Goal: Transaction & Acquisition: Purchase product/service

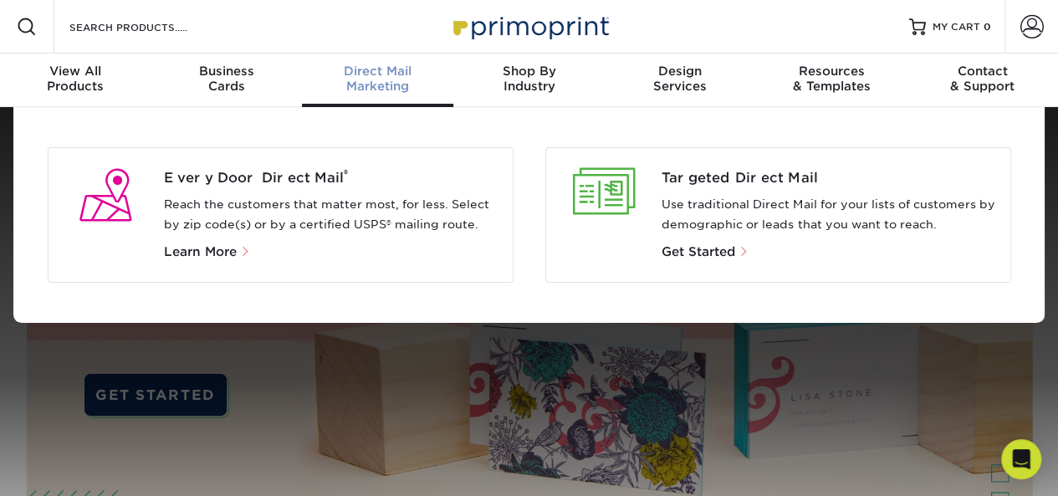
click at [286, 262] on div "Every Door Direct Mail ® Reach the customers that matter most, for less. Select…" at bounding box center [281, 214] width 466 height 135
click at [224, 245] on span "Learn More" at bounding box center [200, 251] width 73 height 15
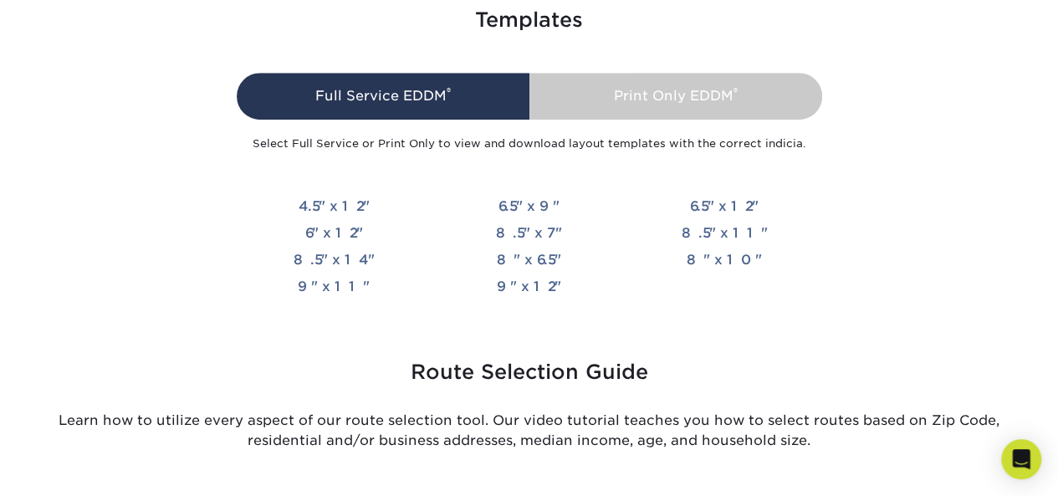
scroll to position [3862, 0]
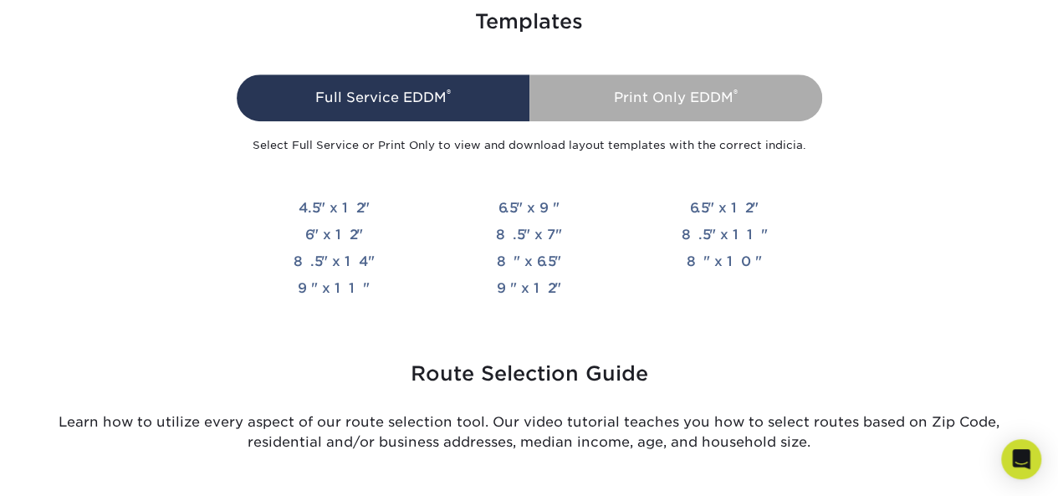
click at [635, 85] on div "Print Only EDDM ®" at bounding box center [675, 97] width 293 height 47
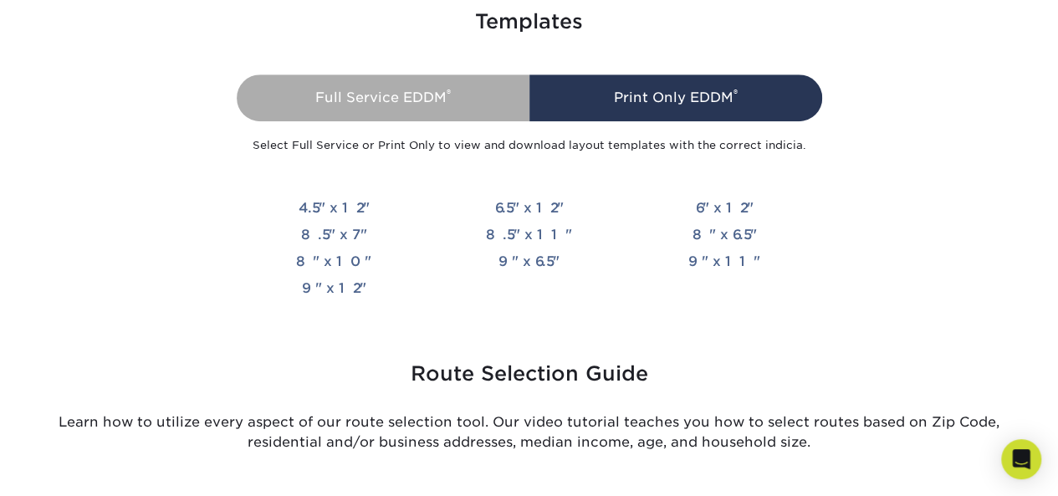
click at [482, 79] on div "Full Service EDDM ®" at bounding box center [383, 97] width 293 height 47
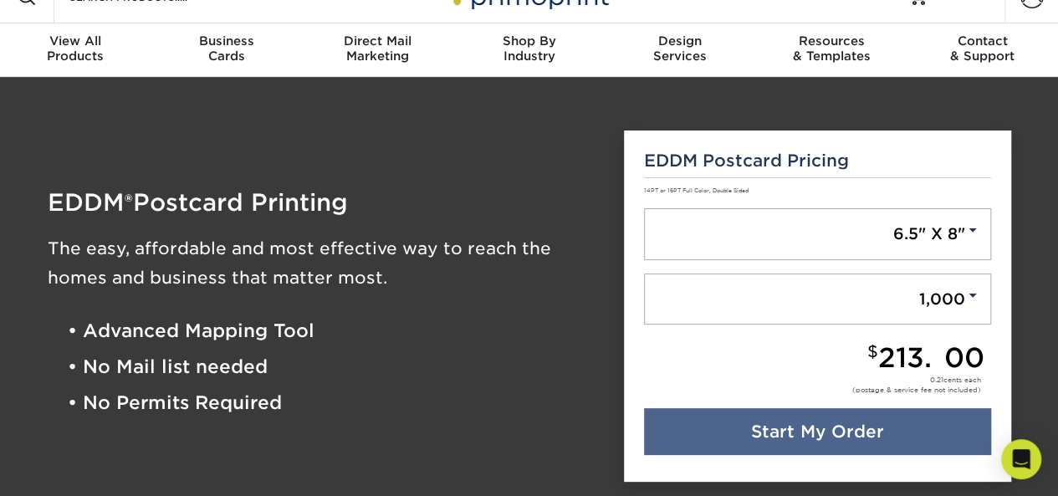
scroll to position [31, 0]
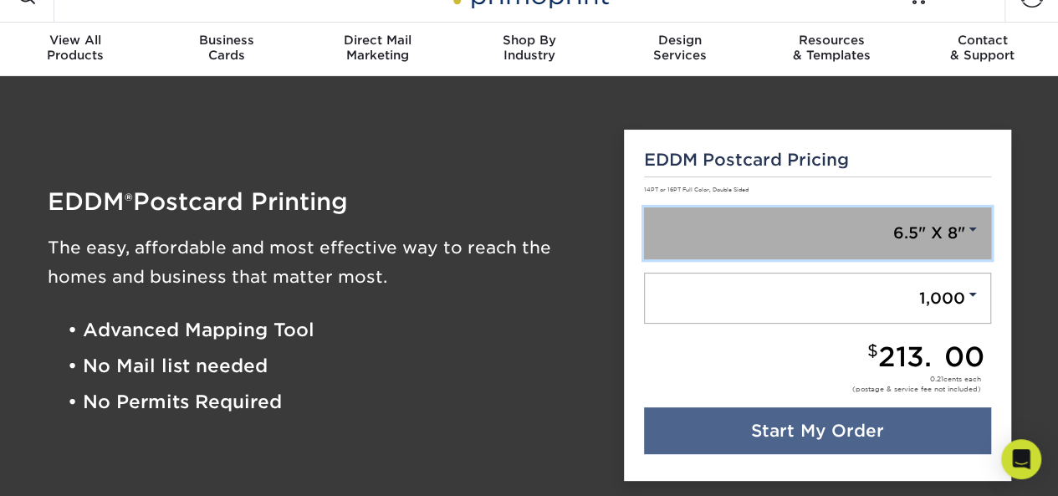
click at [956, 227] on link "6.5" X 8"" at bounding box center [817, 233] width 347 height 52
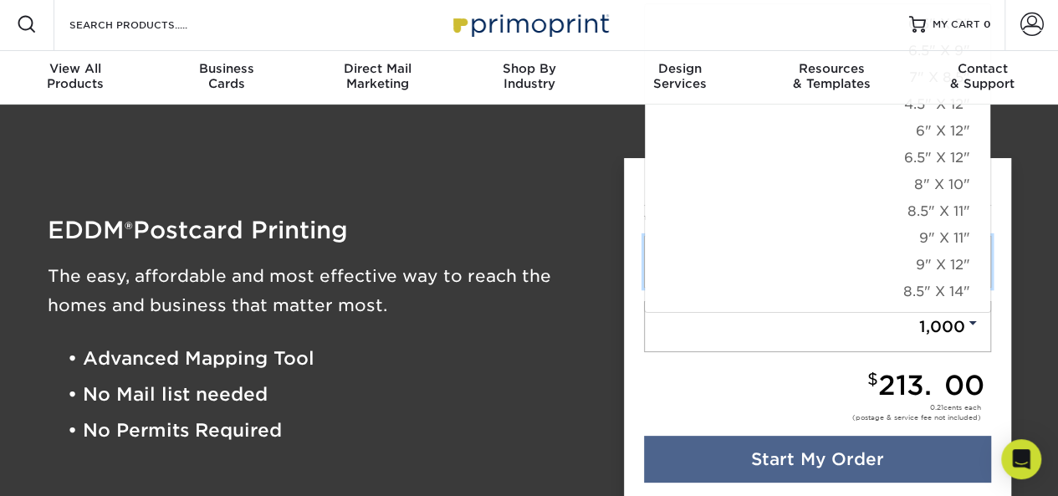
scroll to position [0, 0]
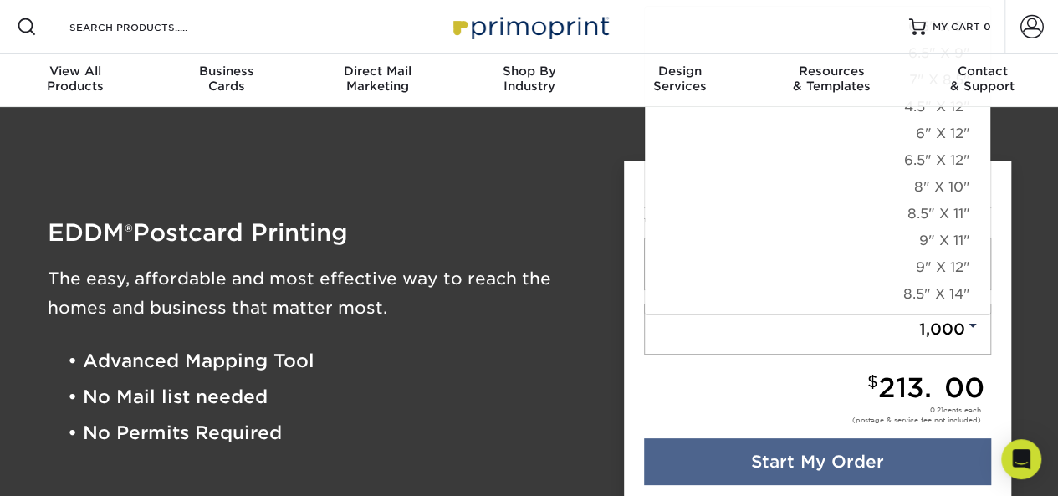
click at [467, 174] on div "EDDM ® Postcard Printing The easy, affordable and most effective way to reach t…" at bounding box center [323, 336] width 577 height 392
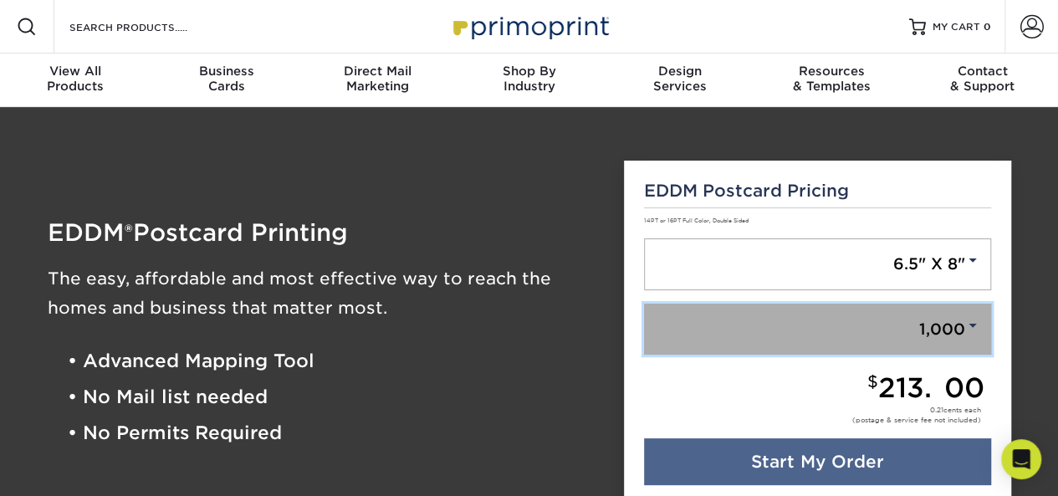
click at [925, 345] on link "1,000" at bounding box center [817, 330] width 347 height 52
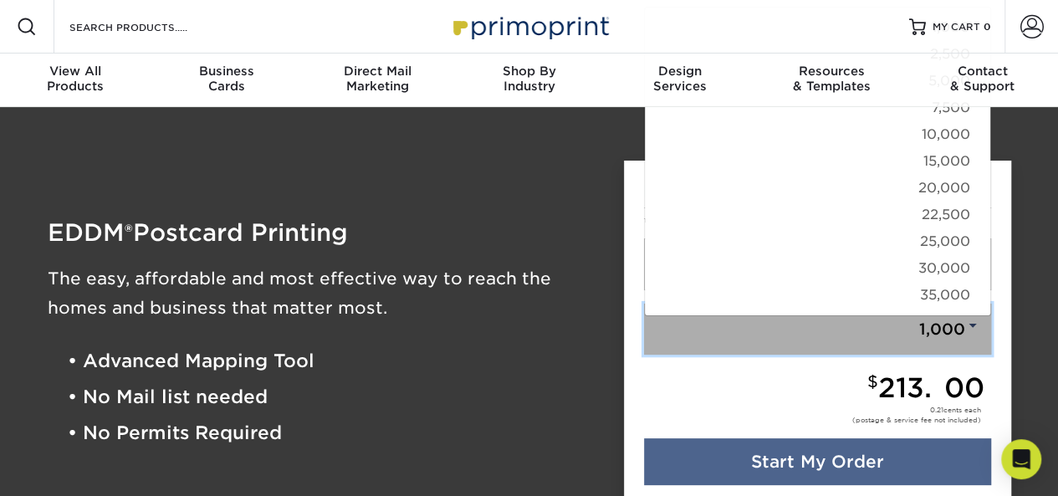
click at [925, 345] on link "1,000" at bounding box center [817, 330] width 347 height 52
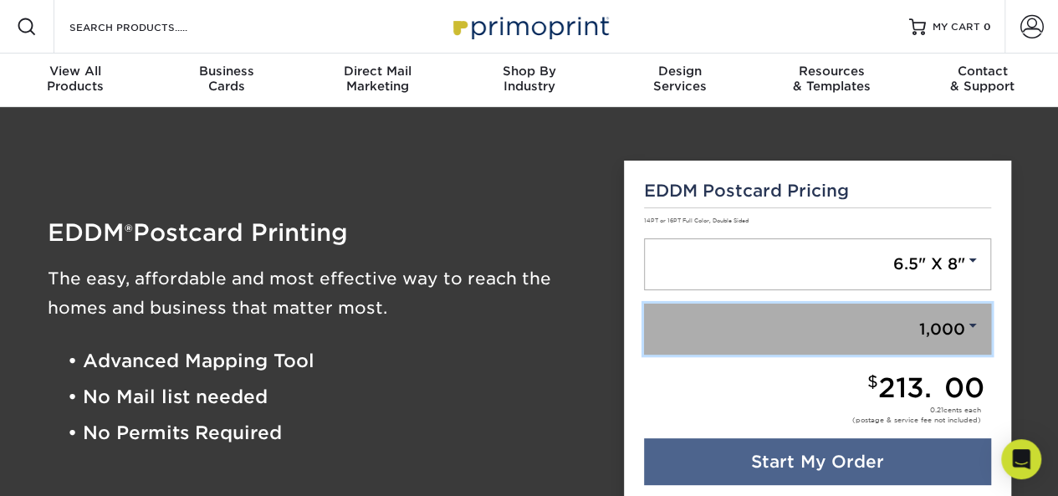
click at [925, 345] on link "1,000" at bounding box center [817, 330] width 347 height 52
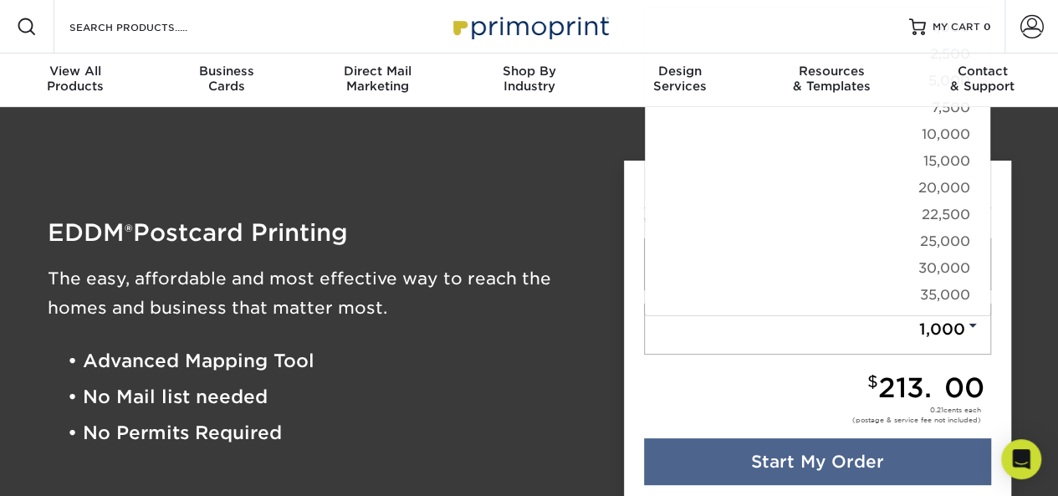
click at [567, 250] on div "EDDM ® Postcard Printing The easy, affordable and most effective way to reach t…" at bounding box center [324, 336] width 552 height 231
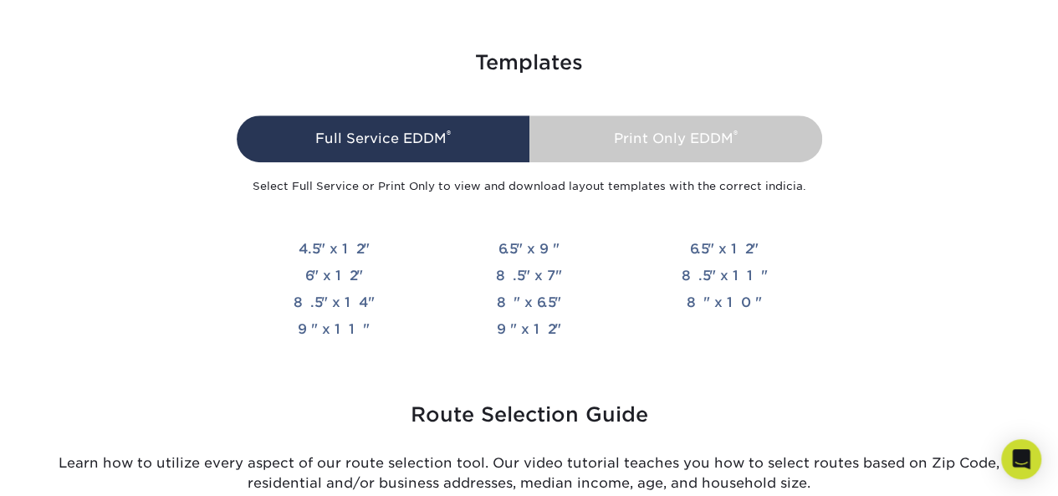
scroll to position [3822, 0]
click at [317, 247] on link "4.5" x 12"" at bounding box center [334, 248] width 71 height 16
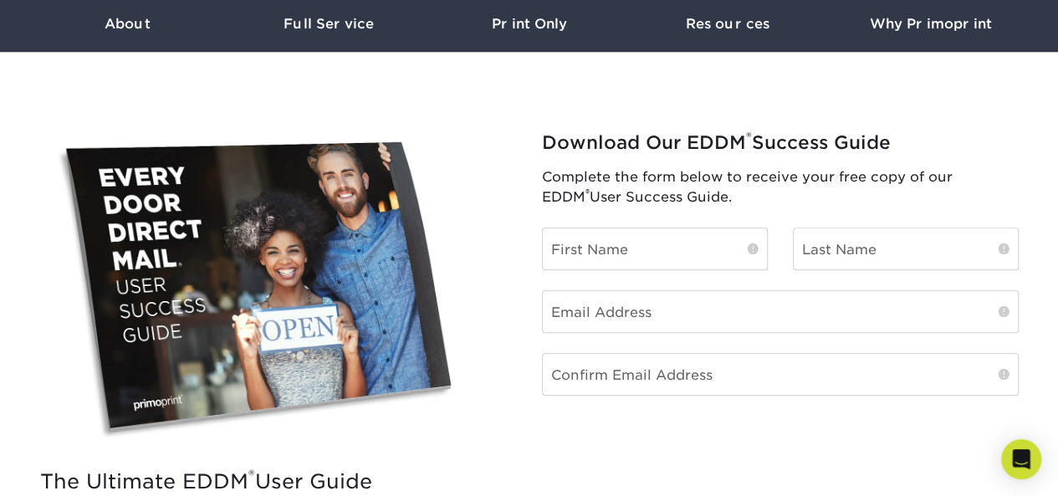
scroll to position [661, 0]
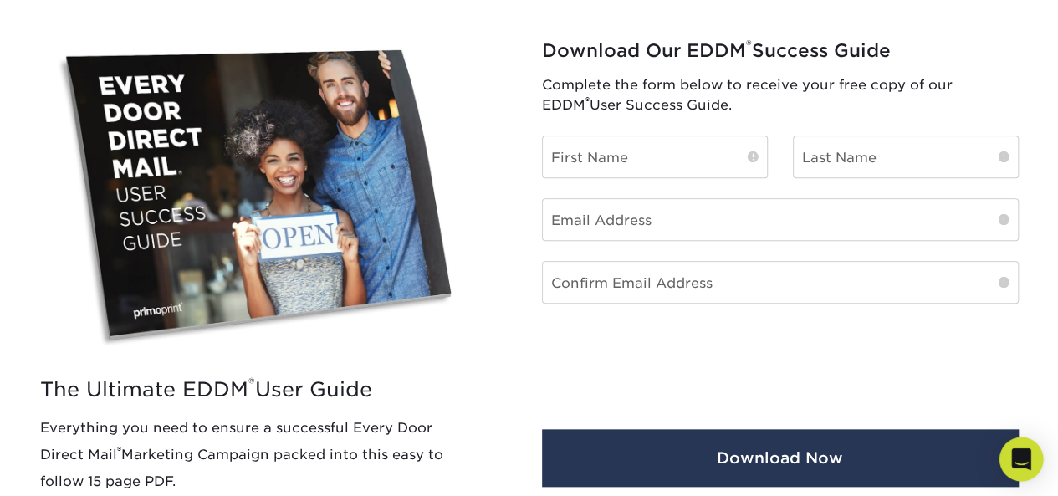
click at [1016, 448] on div "Open Intercom Messenger" at bounding box center [1021, 459] width 44 height 44
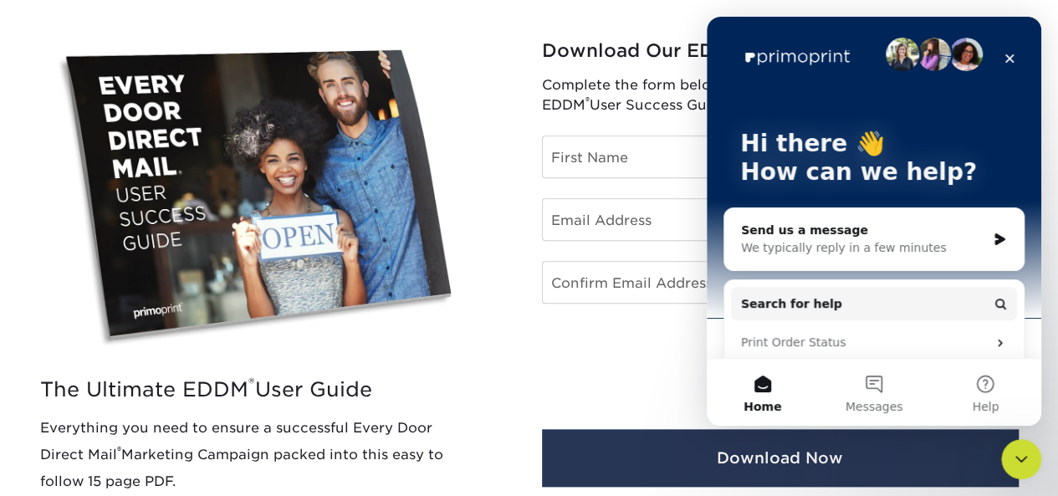
scroll to position [5, 0]
click at [933, 233] on div "Send us a message" at bounding box center [863, 231] width 245 height 18
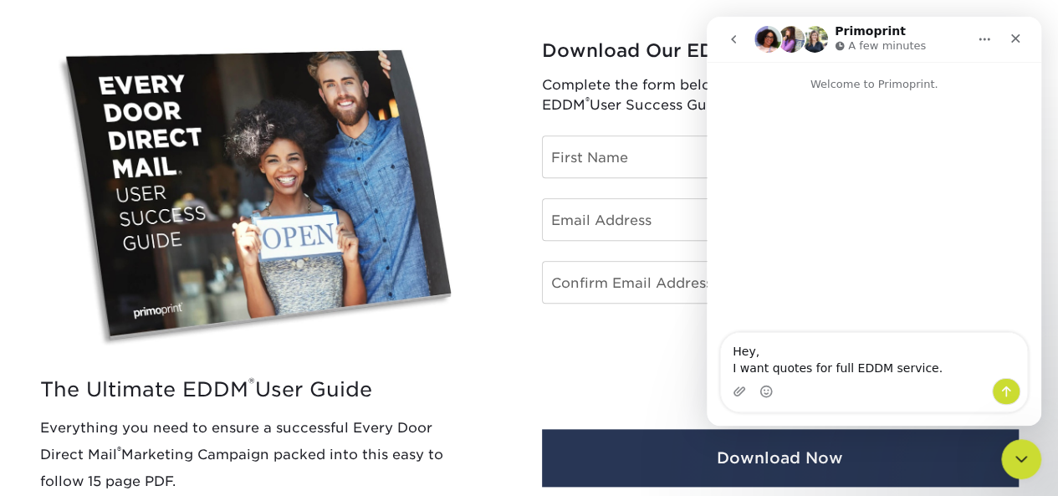
type textarea "Hey, I want quotes for full EDDM service."
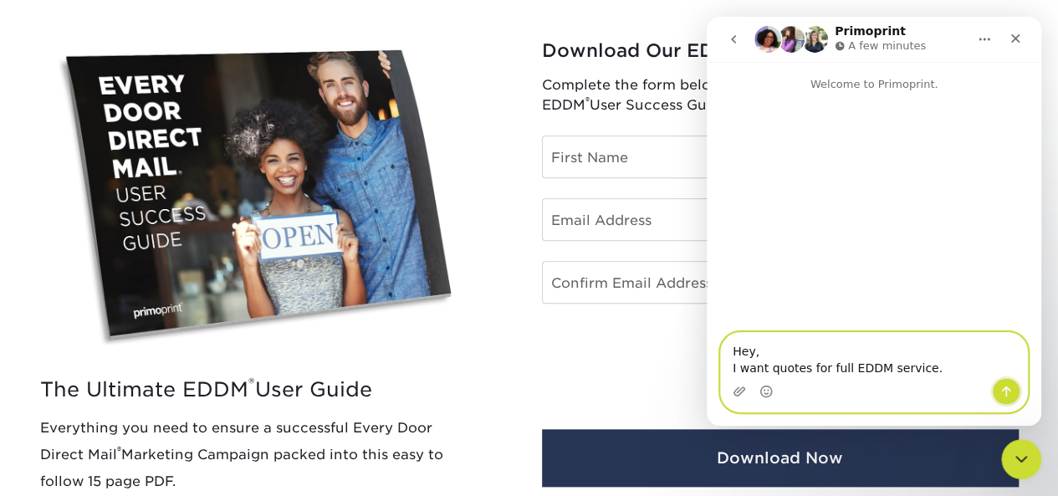
click at [1013, 387] on button "Send a message…" at bounding box center [1006, 391] width 28 height 27
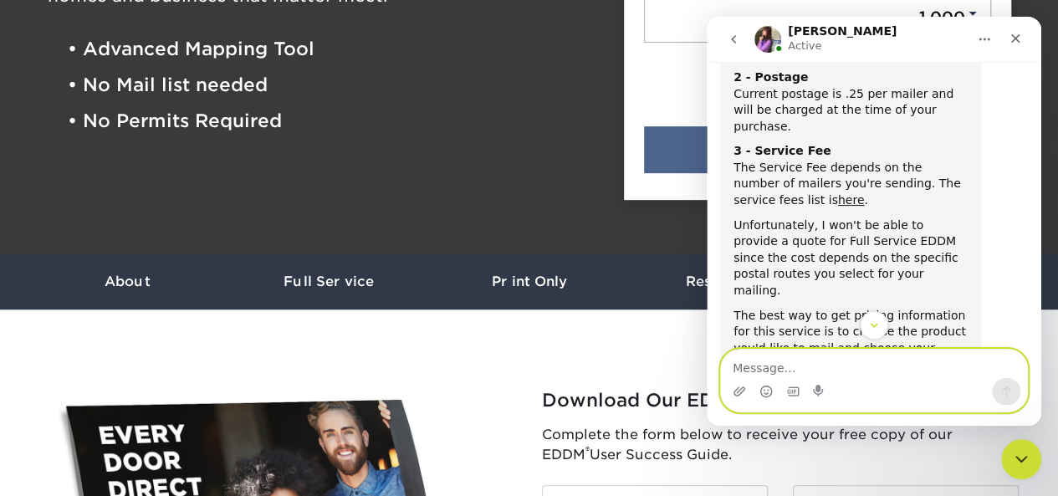
scroll to position [418, 0]
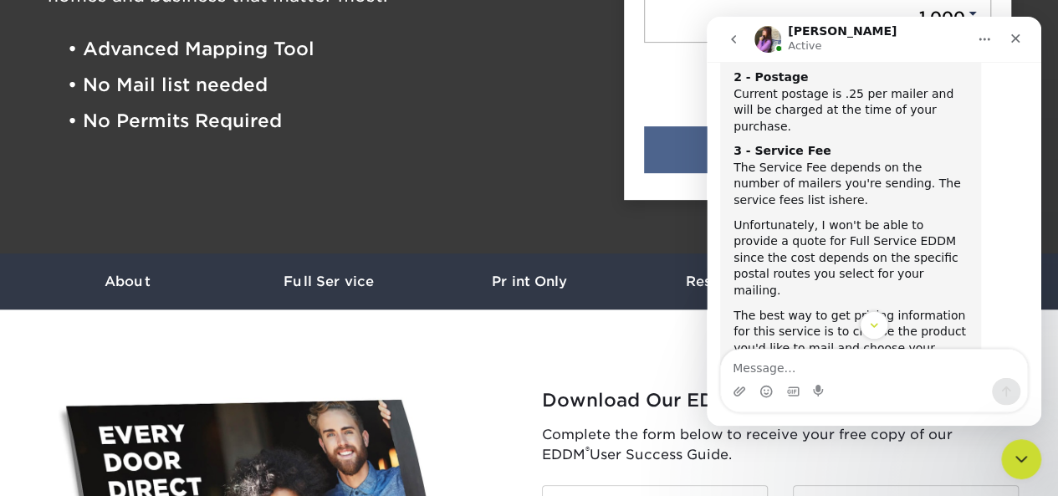
click at [838, 193] on link "here" at bounding box center [851, 199] width 27 height 13
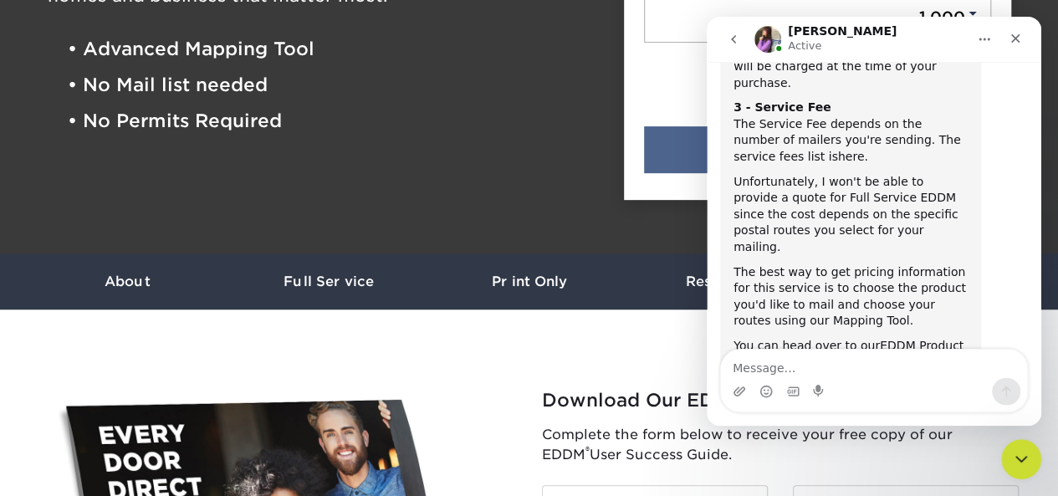
scroll to position [510, 0]
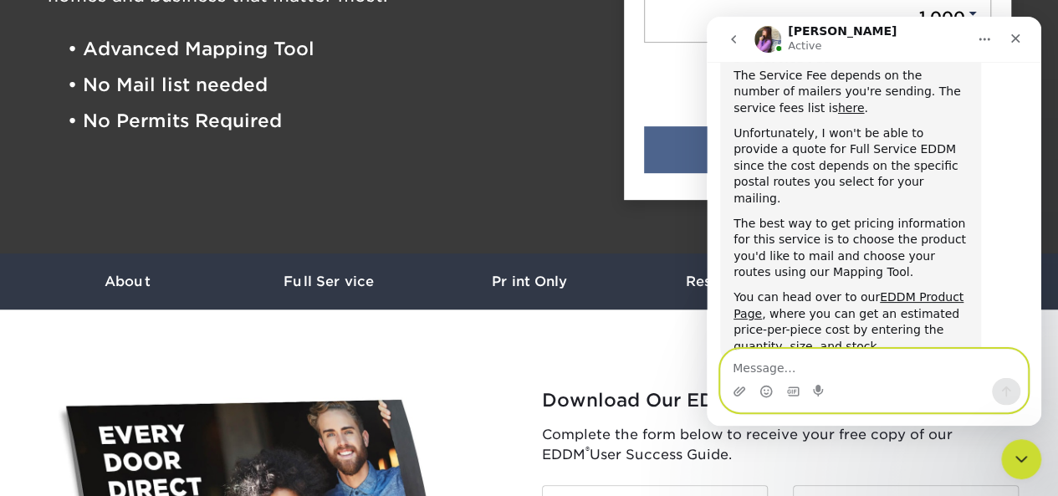
click at [802, 355] on textarea "Message…" at bounding box center [874, 364] width 306 height 28
type textarea "s"
paste textarea "3.5" x 5""
type textarea "Size of a post card is 3.5" x 5""
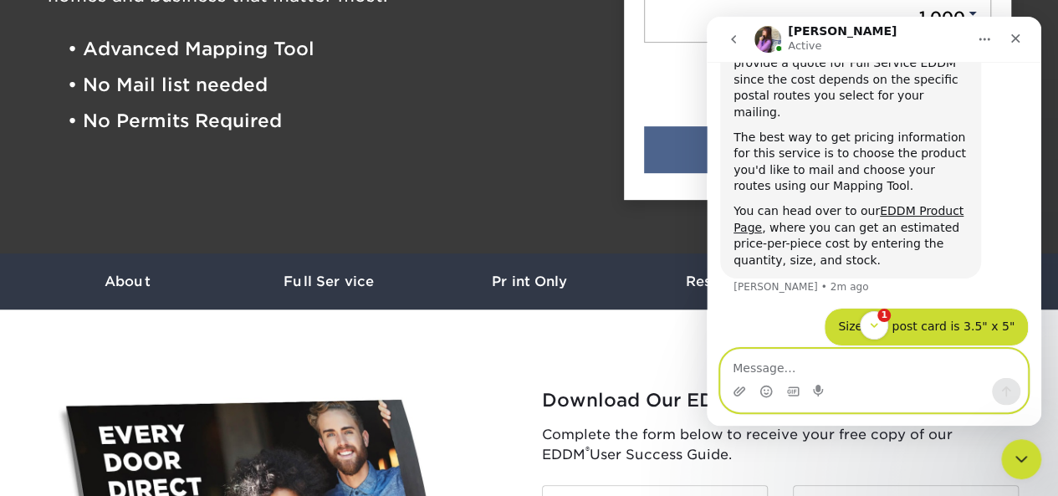
scroll to position [851, 0]
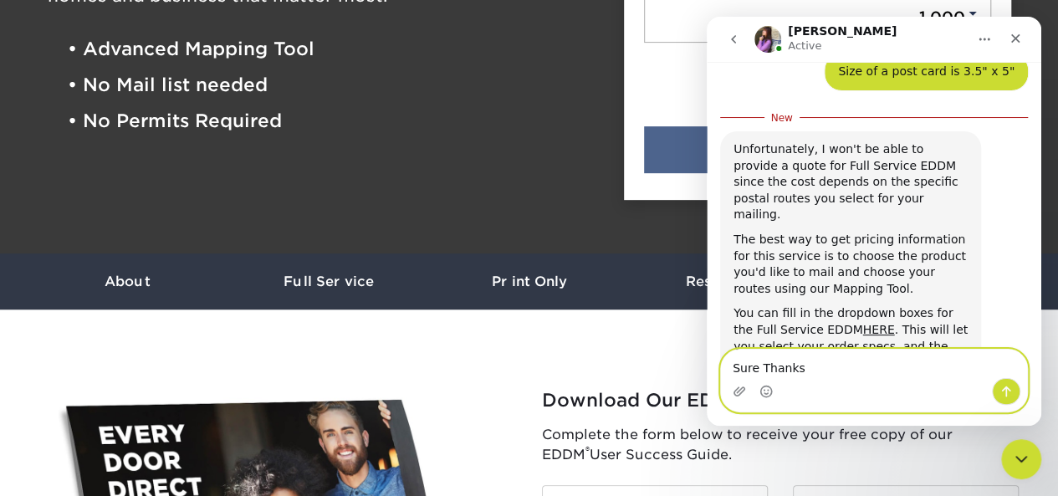
type textarea "Sure Thanks!"
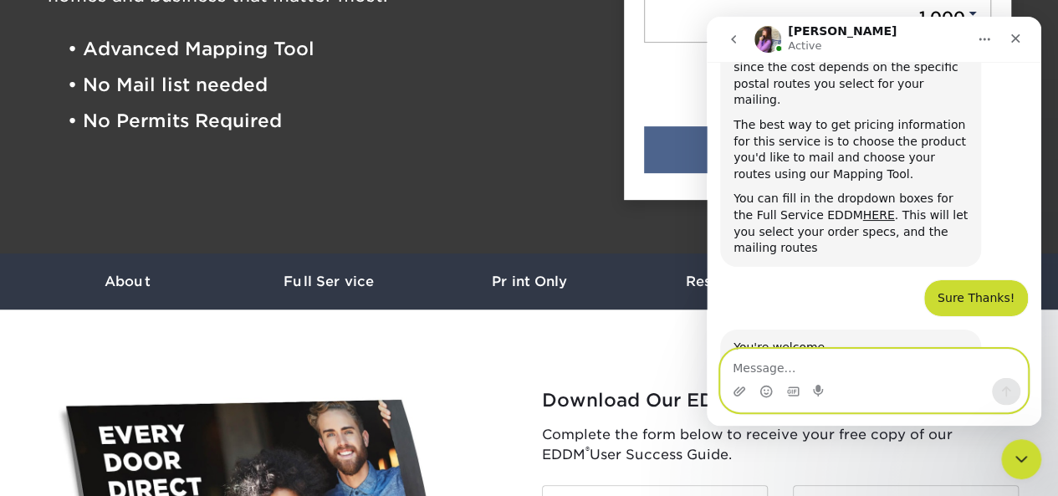
scroll to position [940, 0]
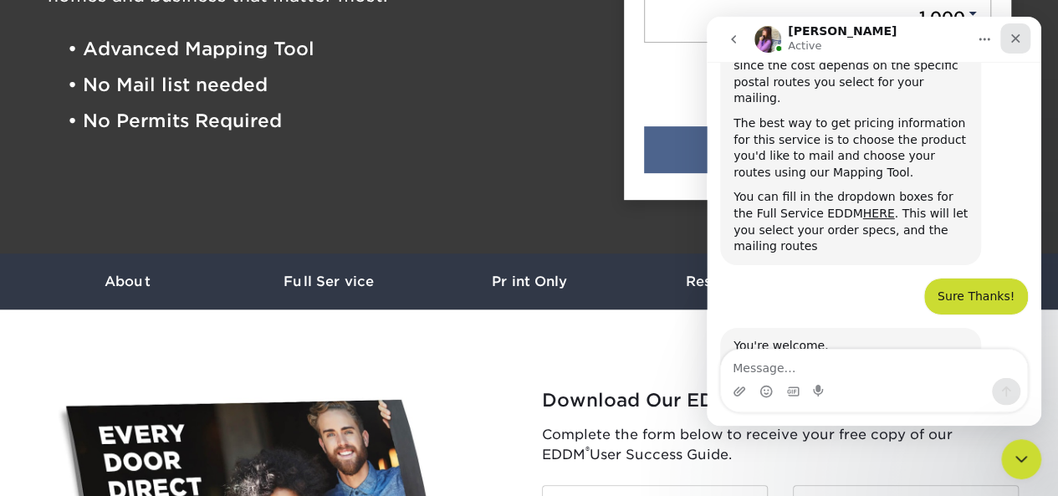
click at [1015, 41] on icon "Close" at bounding box center [1014, 38] width 13 height 13
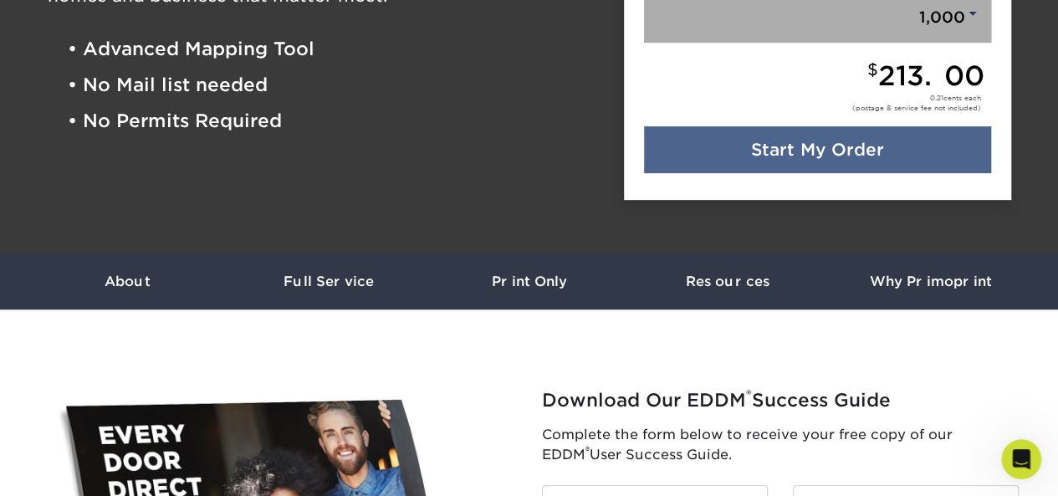
scroll to position [923, 0]
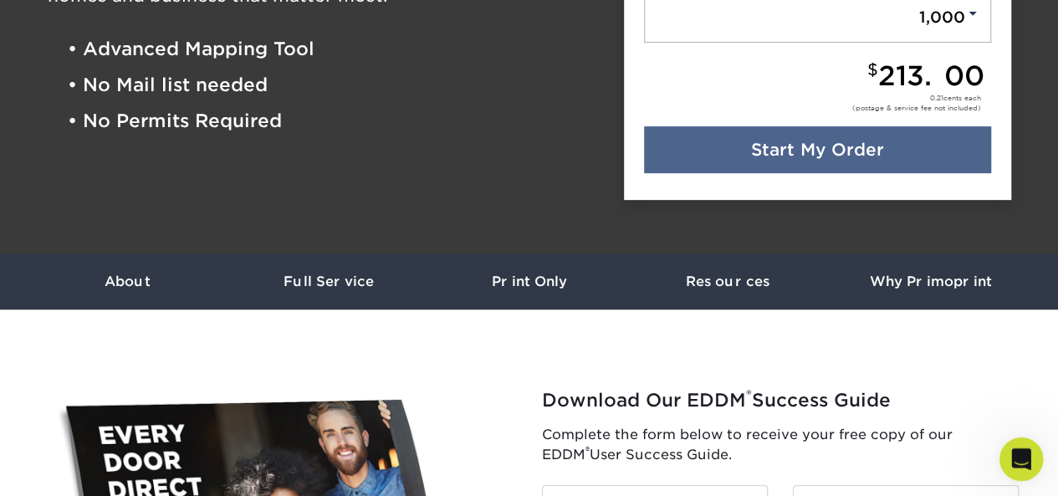
click at [1036, 467] on div "Open Intercom Messenger" at bounding box center [1018, 456] width 40 height 40
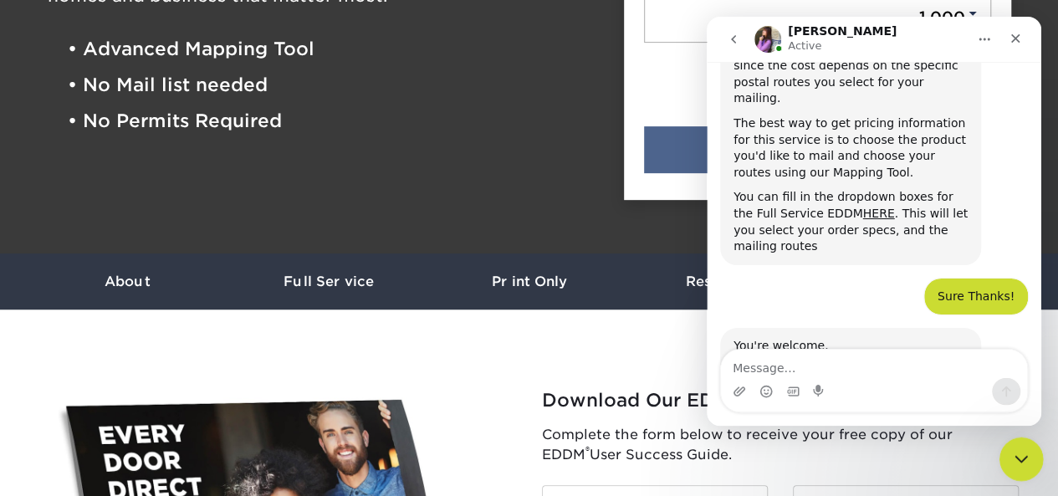
click at [1036, 467] on div "Close Intercom Messenger" at bounding box center [1018, 456] width 40 height 40
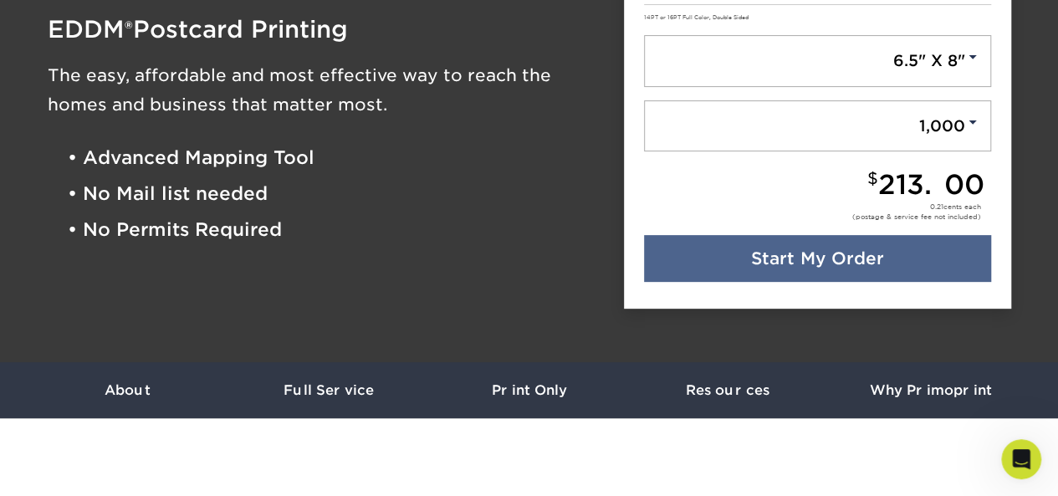
scroll to position [0, 0]
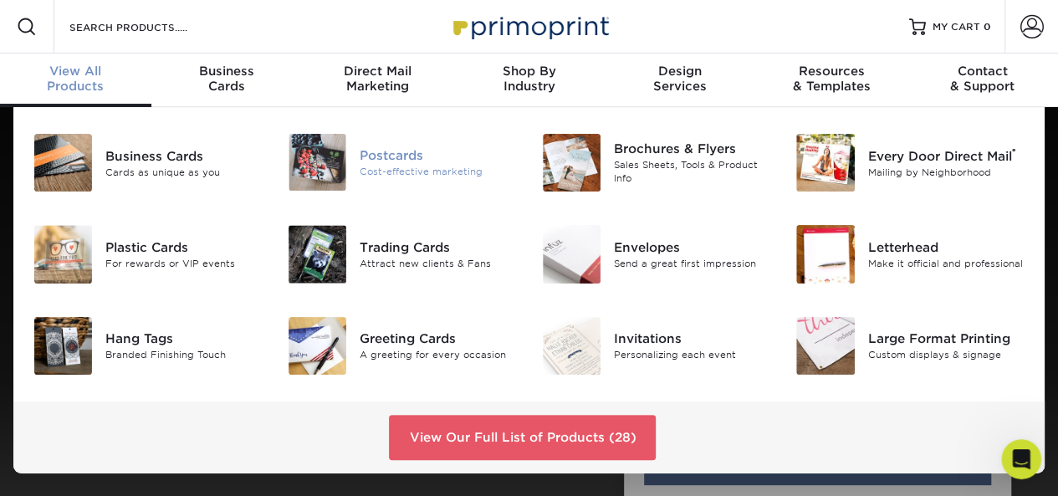
click at [351, 176] on div at bounding box center [317, 162] width 84 height 57
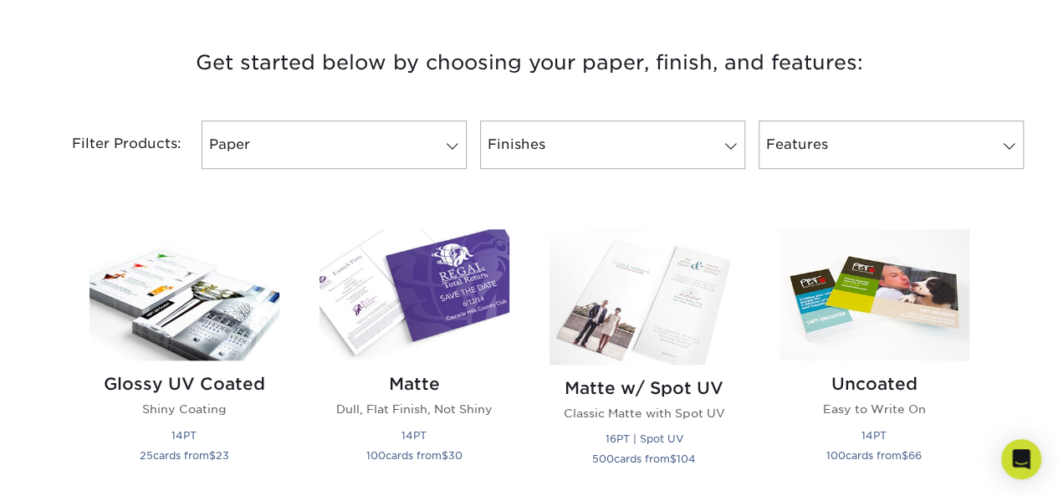
scroll to position [622, 0]
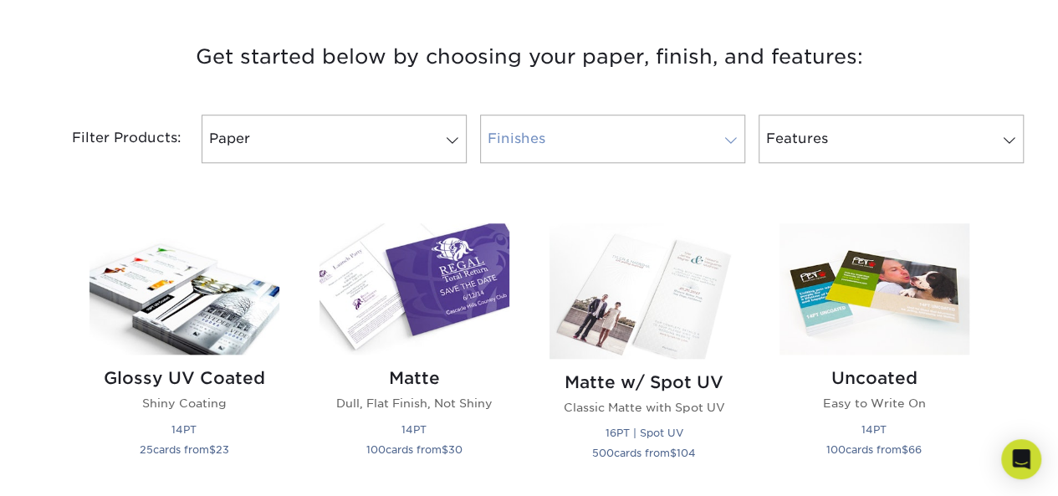
click at [647, 145] on link "Finishes" at bounding box center [612, 139] width 265 height 48
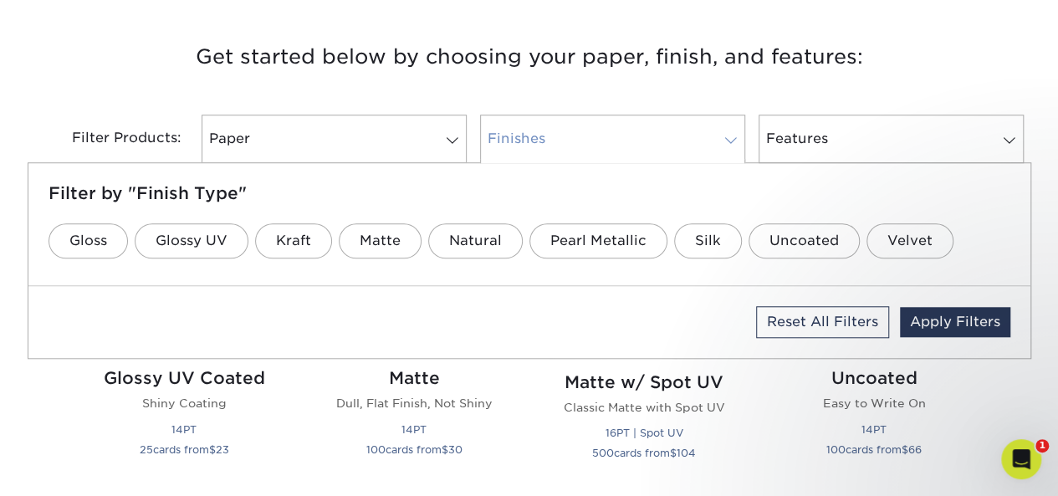
scroll to position [0, 0]
click at [647, 145] on link "Finishes" at bounding box center [612, 139] width 265 height 48
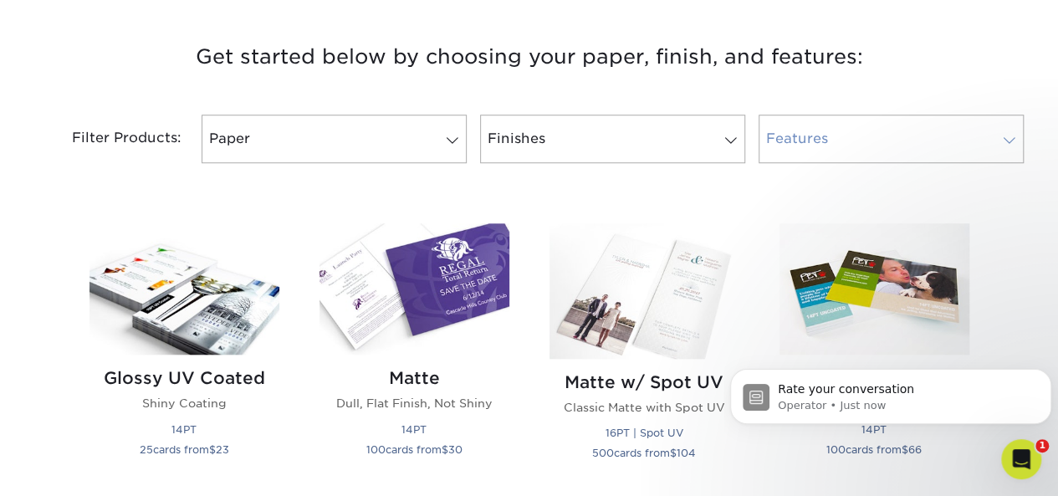
click at [856, 143] on link "Features" at bounding box center [890, 139] width 265 height 48
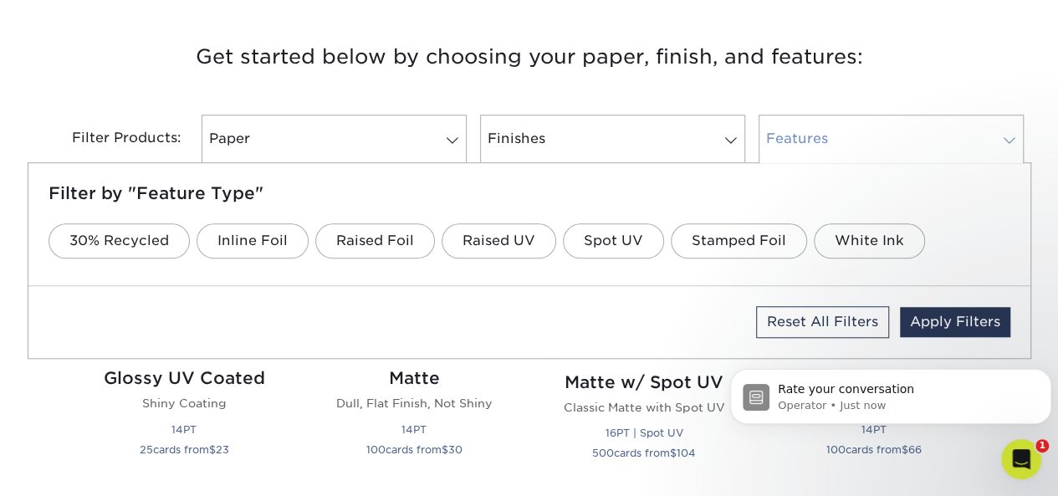
click at [856, 143] on link "Features" at bounding box center [890, 139] width 265 height 48
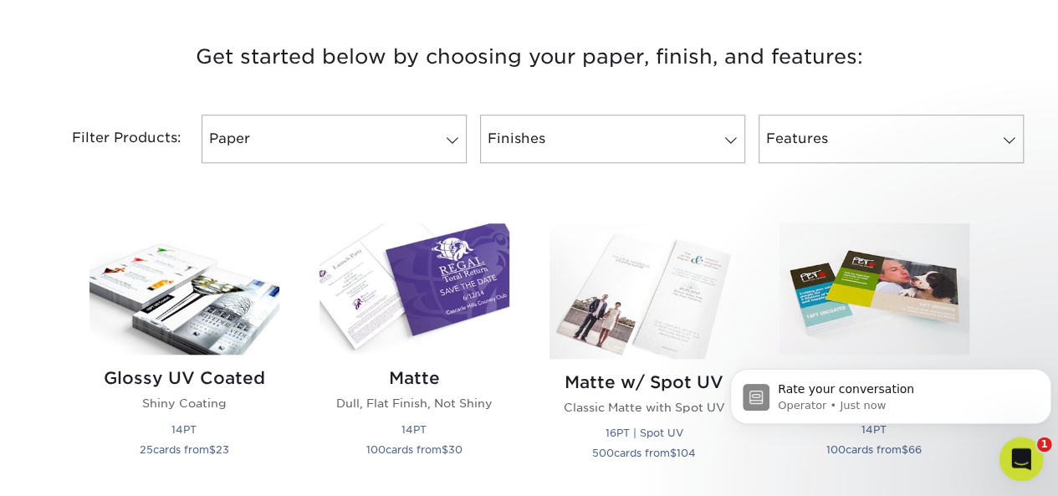
drag, startPoint x: 1032, startPoint y: 454, endPoint x: 1028, endPoint y: 468, distance: 14.8
click at [1029, 470] on div "Open Intercom Messenger" at bounding box center [1018, 456] width 55 height 55
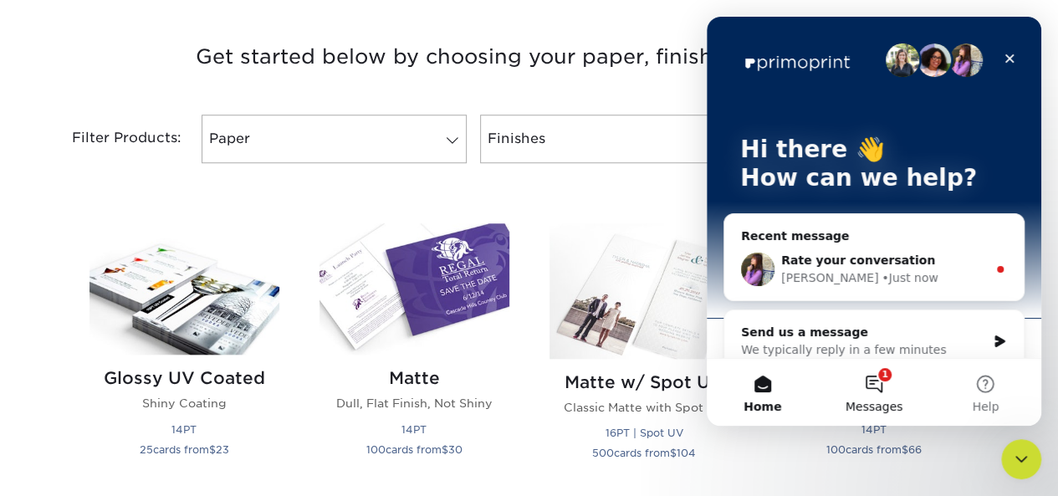
click at [879, 387] on button "1 Messages" at bounding box center [873, 392] width 111 height 67
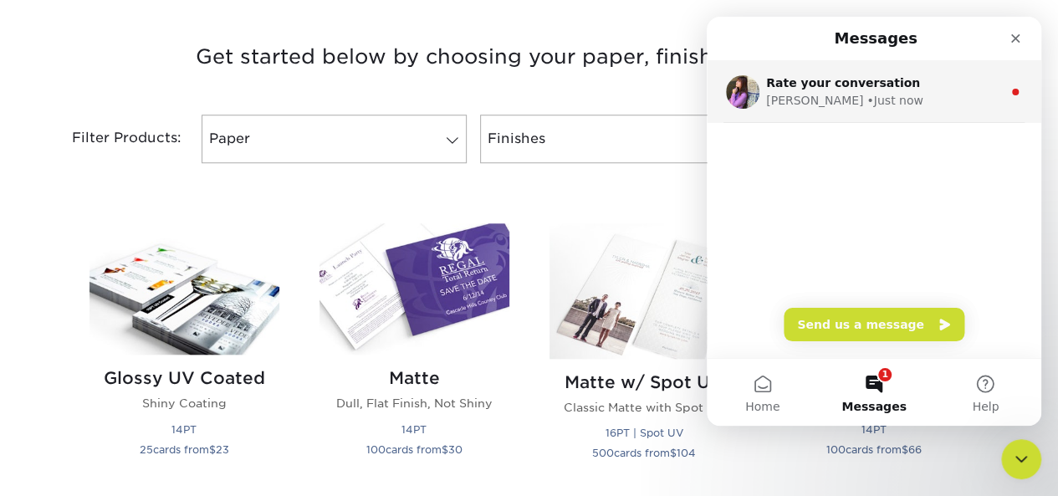
click at [906, 89] on div "Rate your conversation" at bounding box center [884, 83] width 236 height 18
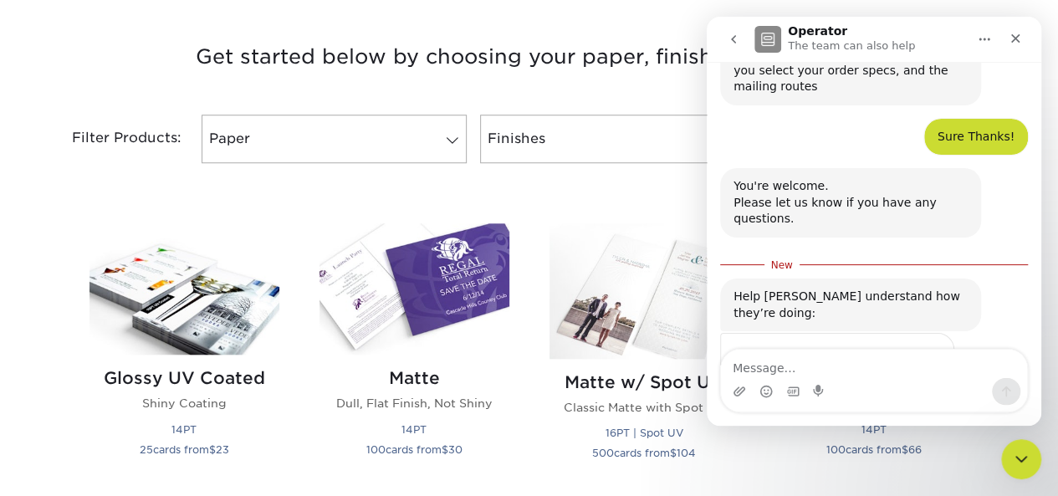
scroll to position [1084, 0]
click at [913, 376] on span "Amazing" at bounding box center [916, 391] width 30 height 30
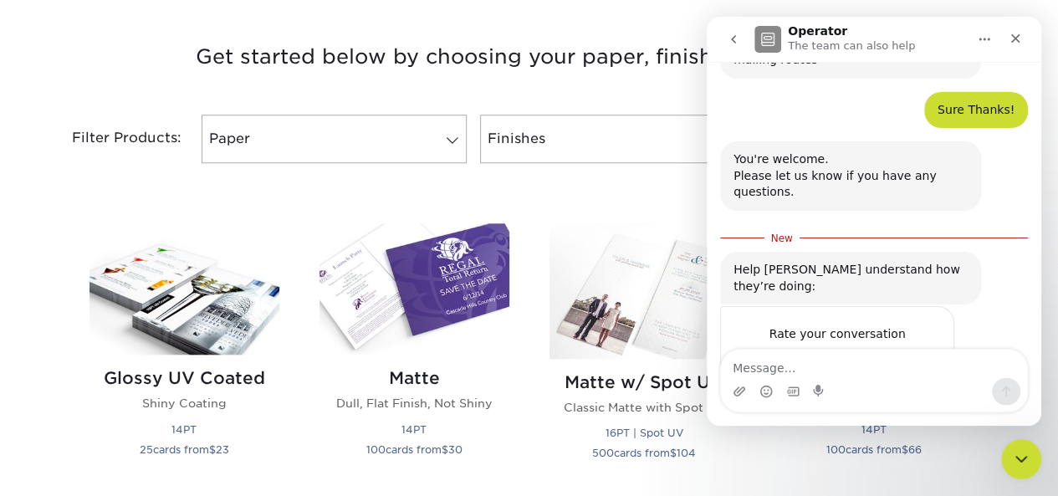
scroll to position [1129, 0]
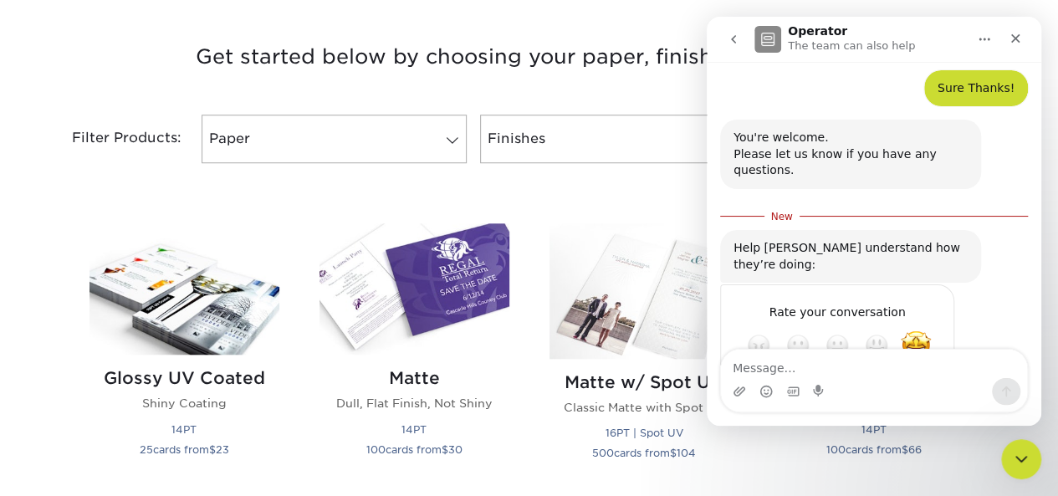
type textarea "Guidance is good"
click at [923, 389] on div "Submit" at bounding box center [923, 405] width 33 height 33
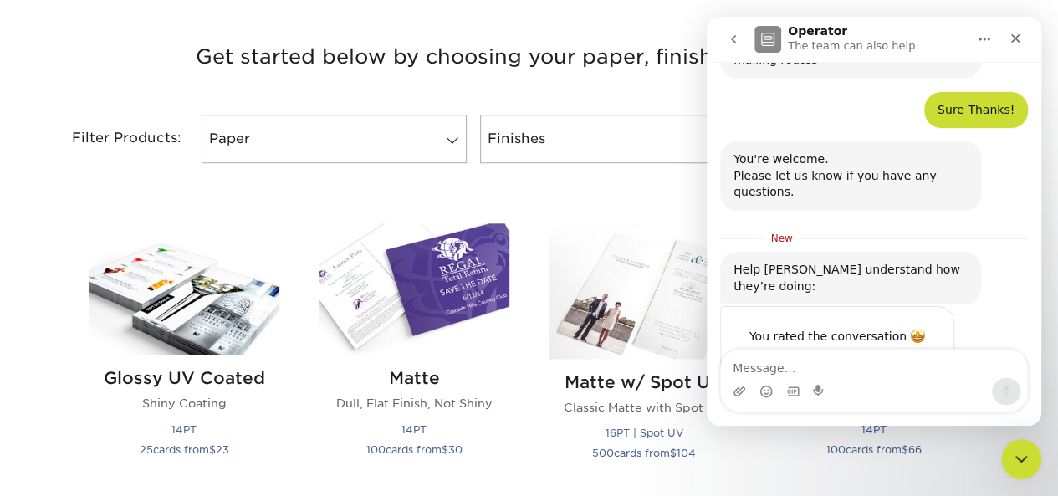
click at [994, 308] on div "You rated the conversation Thanks for letting us know Guidance is good" at bounding box center [874, 377] width 308 height 142
click at [617, 172] on div "Filter Products: Paper Filter by "Paper Type" 100LB 14PT 16PT 18PT 19PT 30% Rec…" at bounding box center [529, 148] width 1003 height 109
click at [1013, 36] on icon "Close" at bounding box center [1015, 38] width 9 height 9
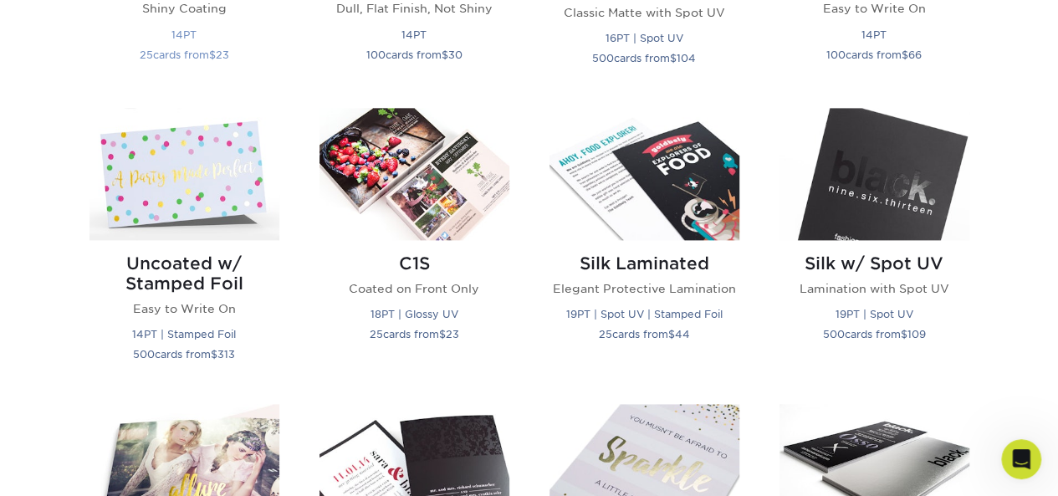
scroll to position [780, 0]
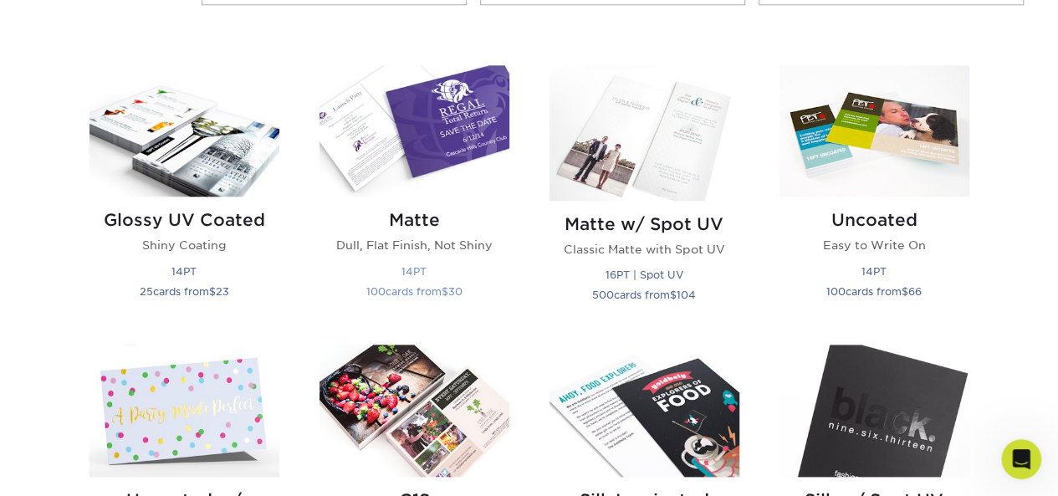
click at [425, 111] on img at bounding box center [414, 130] width 190 height 131
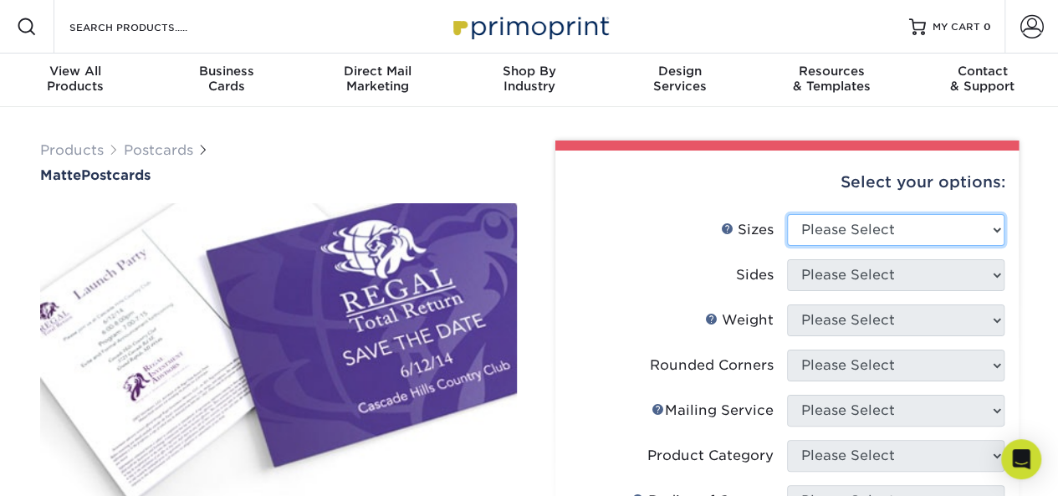
click at [921, 235] on select "Please Select 1.5" x 7" 2" x 4" 2" x 6" 2" x 7" 2" x 8" 2.12" x 5.5" 2.125" x 5…" at bounding box center [895, 230] width 217 height 32
select select "3.50x5.00"
click at [787, 214] on select "Please Select 1.5" x 7" 2" x 4" 2" x 6" 2" x 7" 2" x 8" 2.12" x 5.5" 2.125" x 5…" at bounding box center [895, 230] width 217 height 32
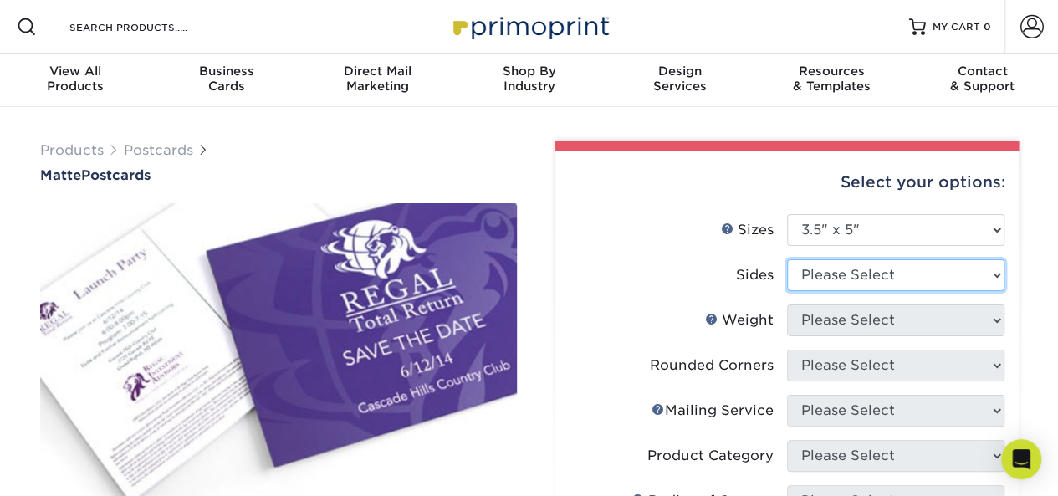
click at [865, 284] on select "Please Select Print Both Sides Print Front Only" at bounding box center [895, 275] width 217 height 32
select select "13abbda7-1d64-4f25-8bb2-c179b224825d"
click at [787, 259] on select "Please Select Print Both Sides Print Front Only" at bounding box center [895, 275] width 217 height 32
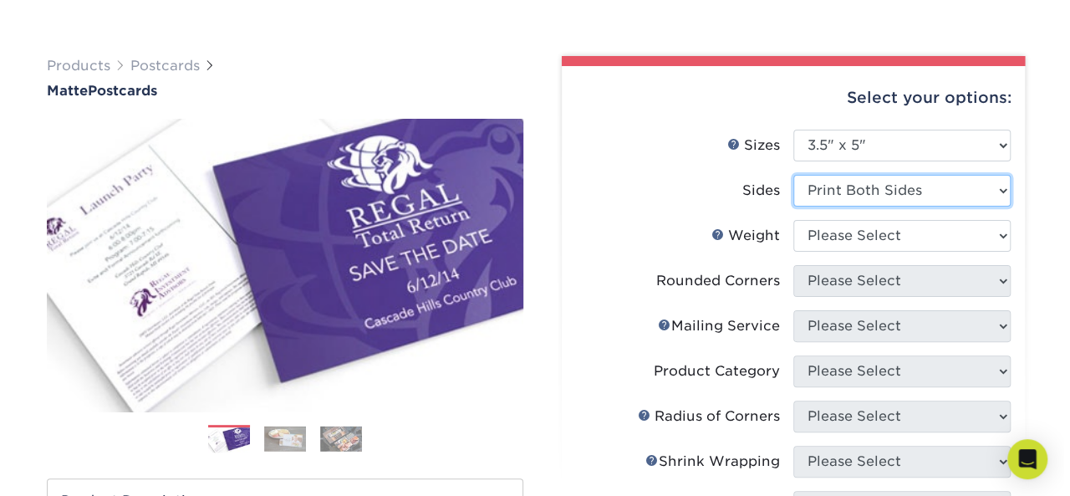
scroll to position [105, 0]
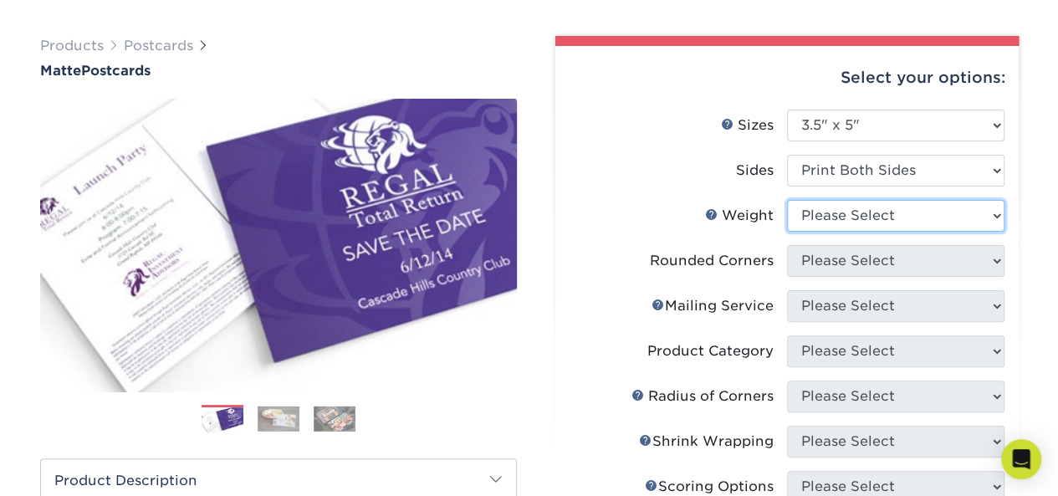
click at [904, 217] on select "Please Select 16PT 14PT" at bounding box center [895, 216] width 217 height 32
select select "14PT"
click at [787, 200] on select "Please Select 16PT 14PT" at bounding box center [895, 216] width 217 height 32
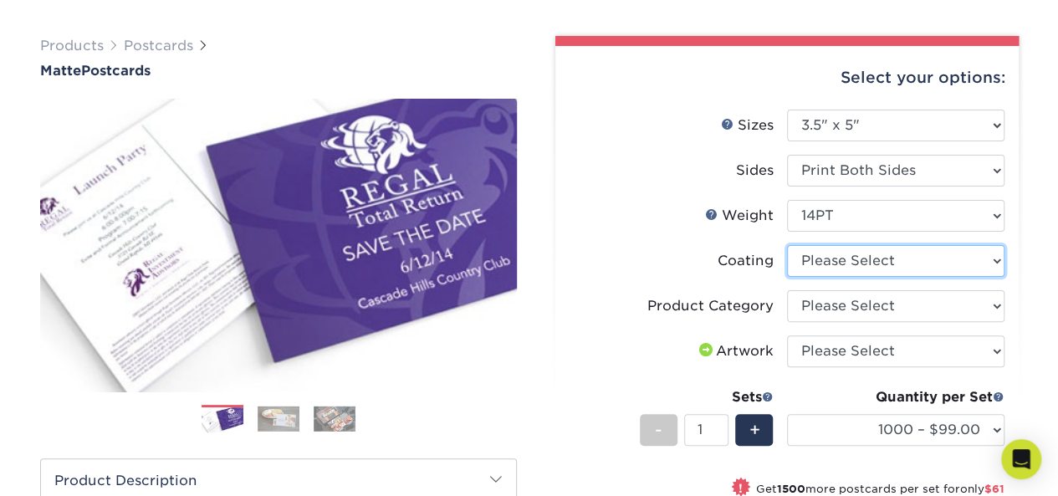
click at [870, 253] on select at bounding box center [895, 261] width 217 height 32
select select "121bb7b5-3b4d-429f-bd8d-bbf80e953313"
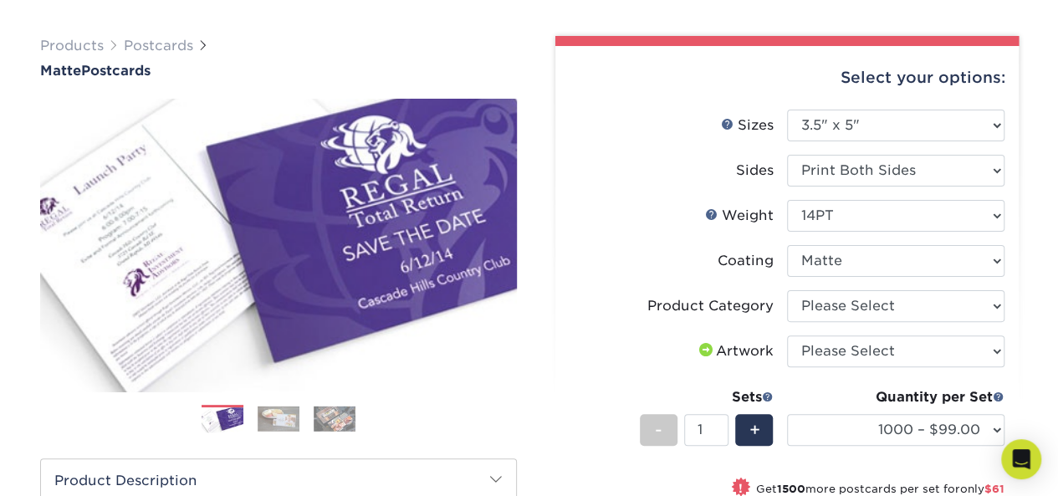
click at [787, 245] on select at bounding box center [895, 261] width 217 height 32
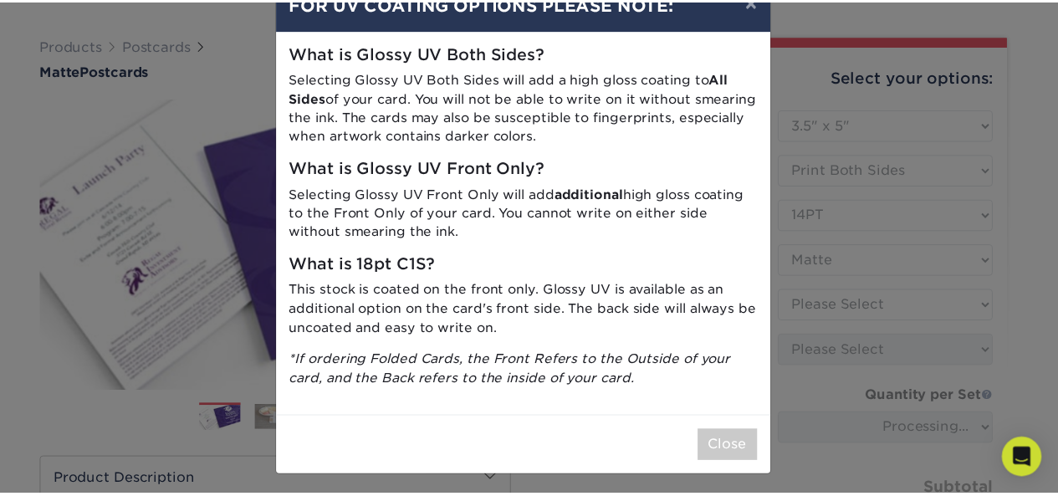
scroll to position [48, 0]
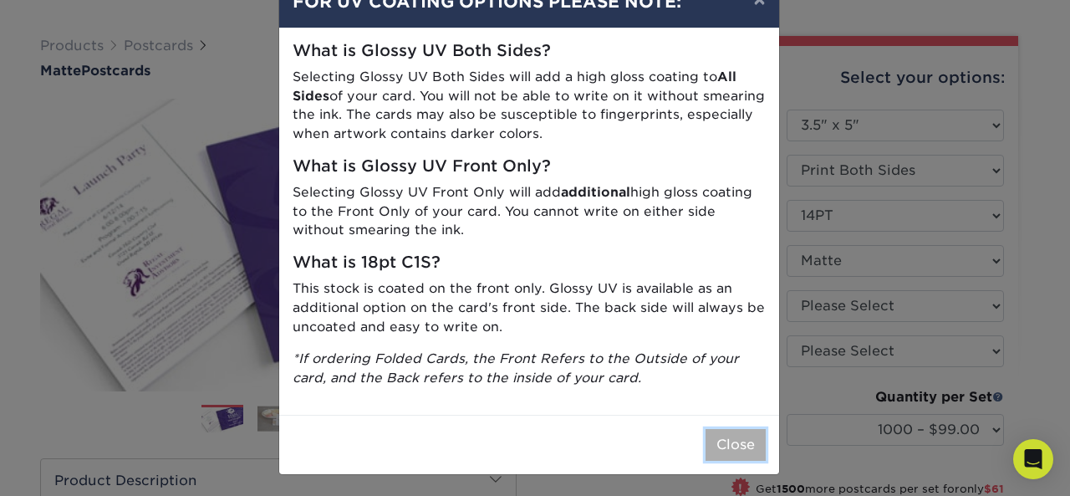
click at [737, 447] on button "Close" at bounding box center [736, 445] width 60 height 32
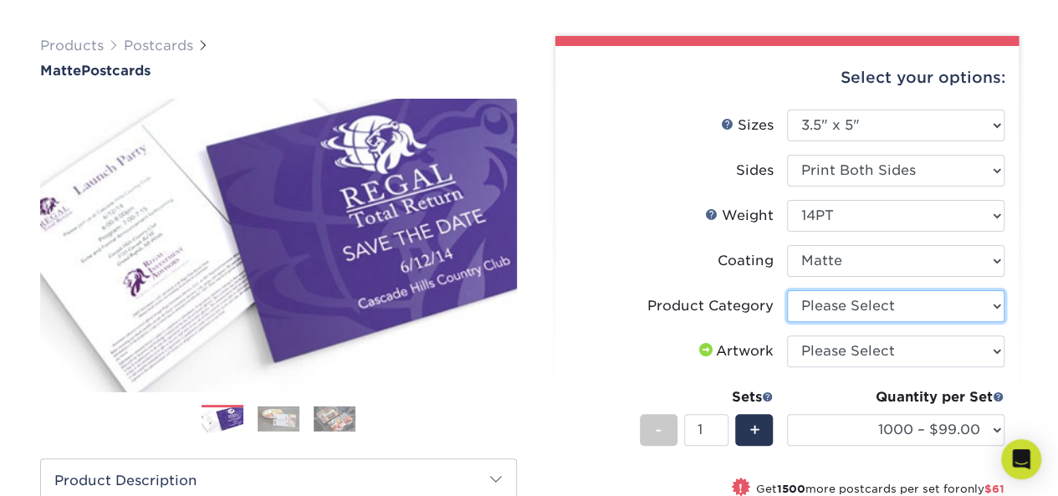
click at [891, 305] on select "Please Select Postcards" at bounding box center [895, 306] width 217 height 32
select select "9b7272e0-d6c8-4c3c-8e97-d3a1bcdab858"
click at [787, 290] on select "Please Select Postcards" at bounding box center [895, 306] width 217 height 32
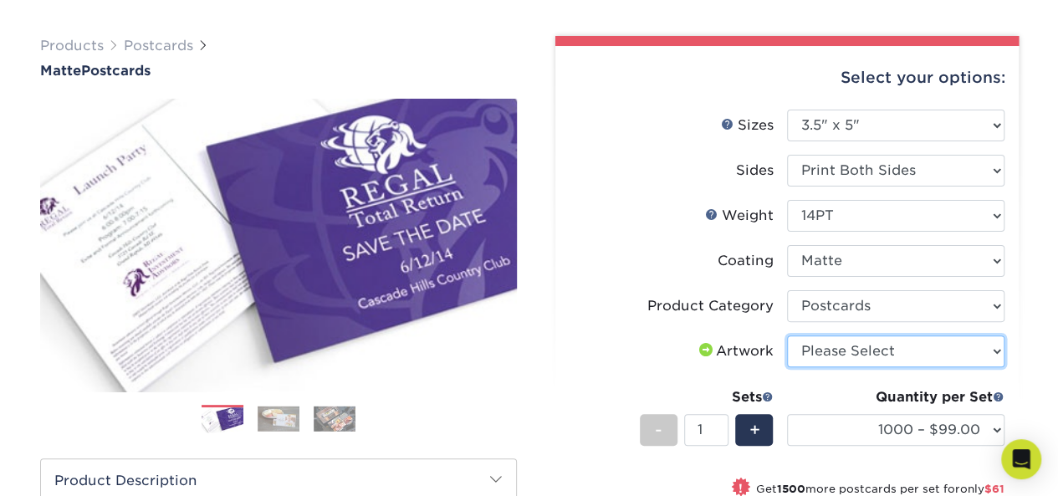
click at [891, 346] on select "Please Select I will upload files I need a design - $150" at bounding box center [895, 351] width 217 height 32
select select "upload"
click at [787, 335] on select "Please Select I will upload files I need a design - $150" at bounding box center [895, 351] width 217 height 32
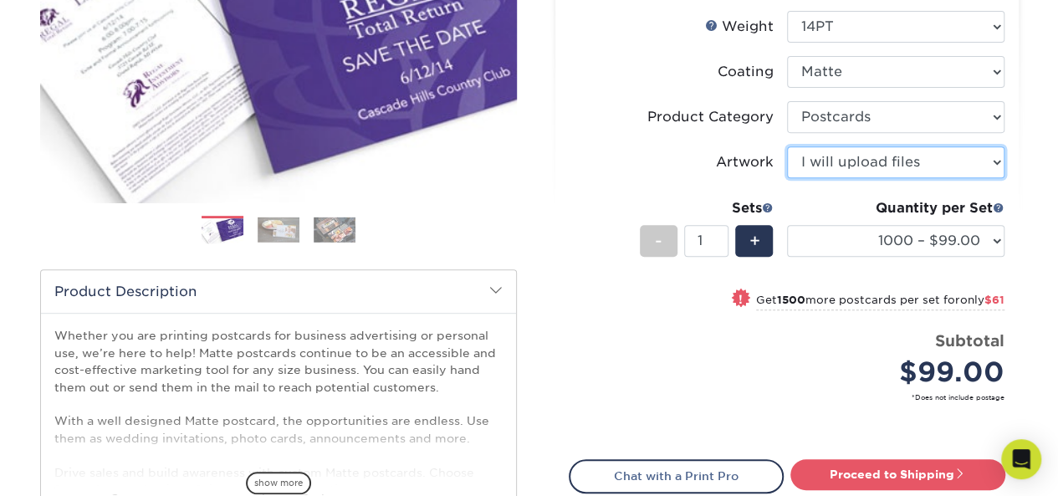
scroll to position [284, 0]
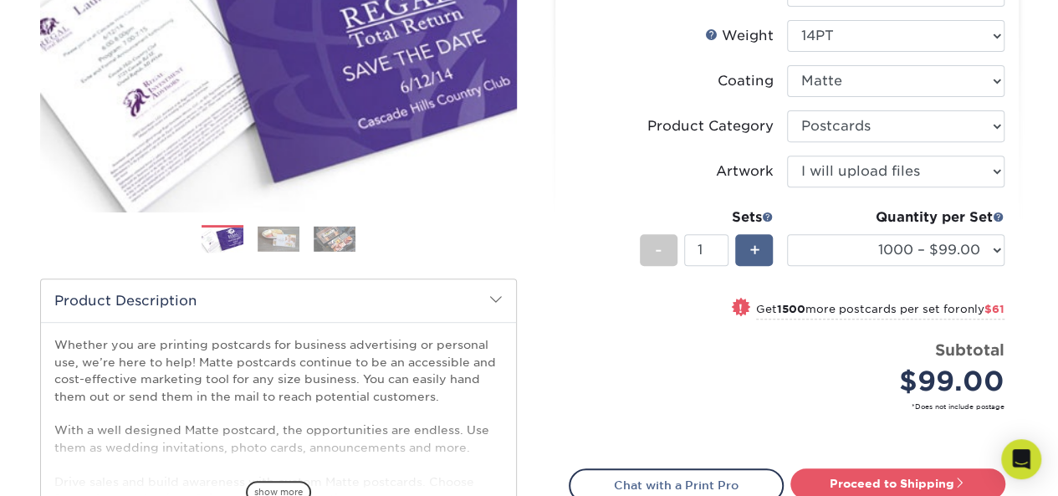
click at [748, 240] on div "+" at bounding box center [754, 250] width 38 height 32
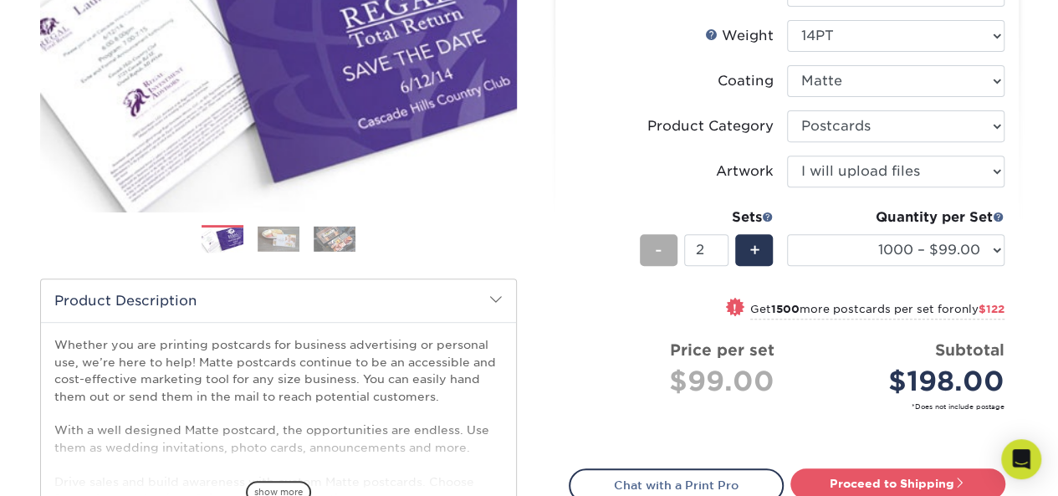
click at [666, 250] on div "-" at bounding box center [659, 250] width 38 height 32
type input "1"
click at [666, 250] on div "-" at bounding box center [659, 250] width 38 height 32
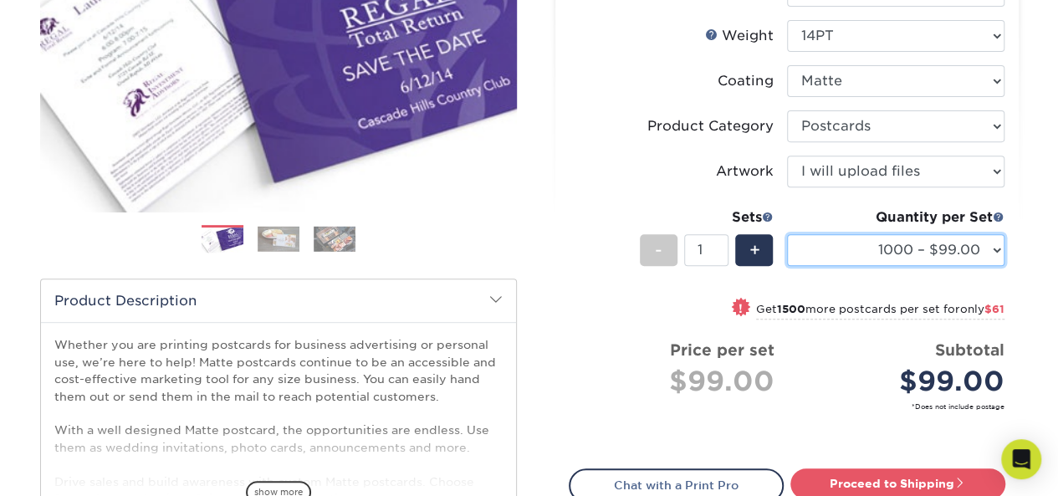
click at [980, 247] on select "1000 – $99.00 2500 – $160.00 5000 – $247.00 10000 – $471.00 15000 – $693.00 200…" at bounding box center [895, 250] width 217 height 32
select select "2500 – $160.00"
click at [787, 234] on select "1000 – $99.00 2500 – $160.00 5000 – $247.00 10000 – $471.00 15000 – $693.00 200…" at bounding box center [895, 250] width 217 height 32
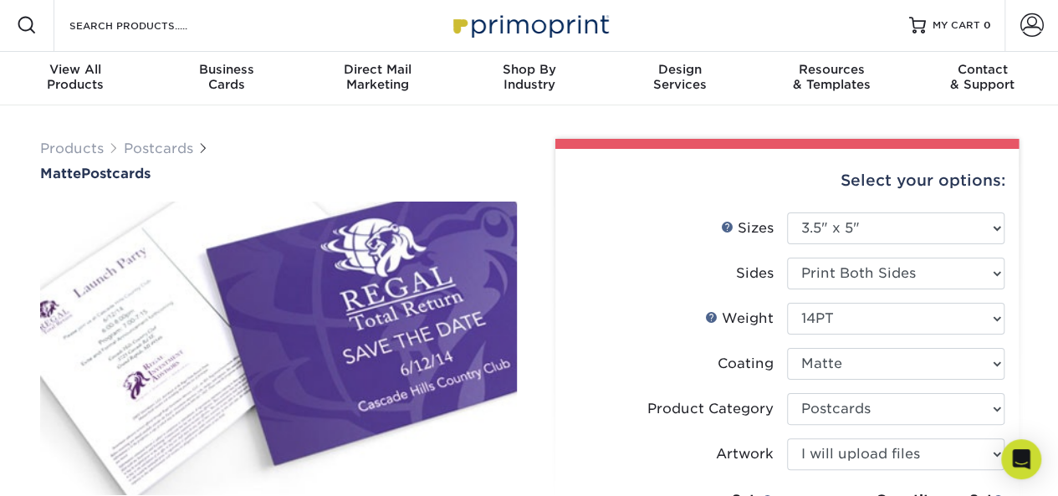
scroll to position [0, 0]
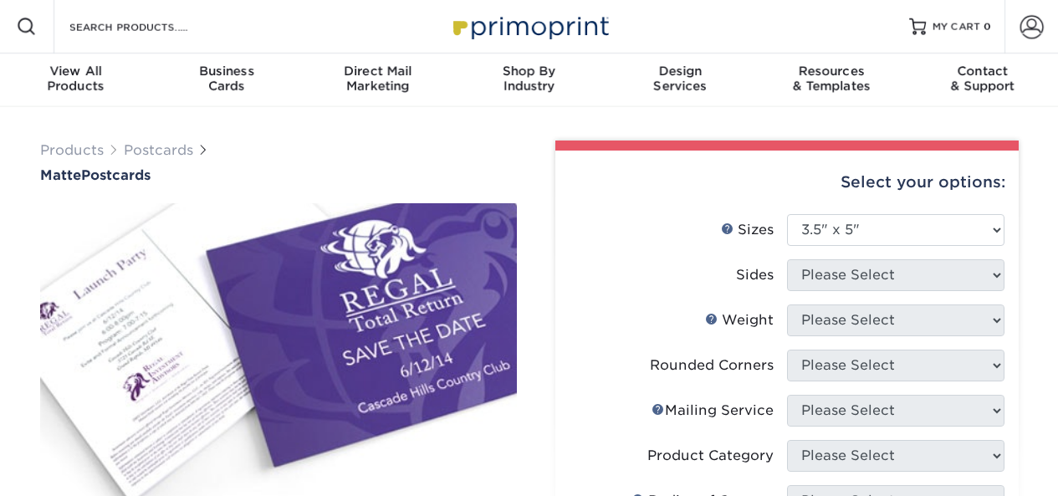
select select "3.50x5.00"
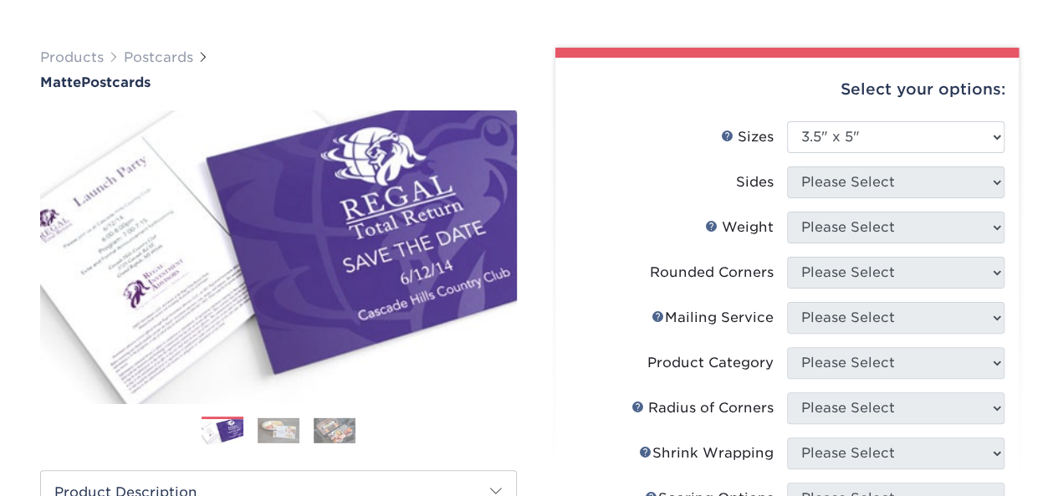
scroll to position [94, 0]
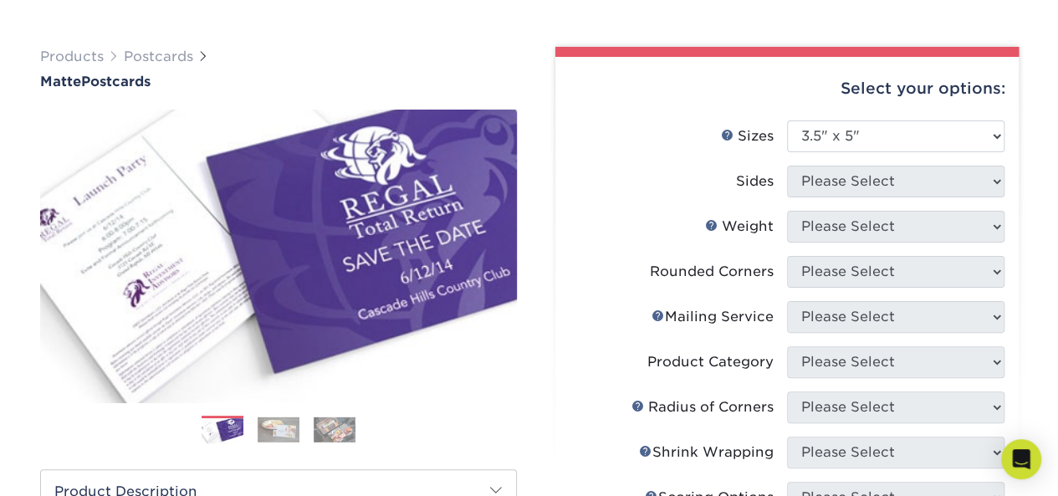
click at [633, 141] on label "Sizes Help Sizes" at bounding box center [677, 136] width 217 height 32
click at [995, 135] on select "Please Select 1.5" x 7" 2" x 4" 2" x 6" 2" x 7" 2" x 8" 2.12" x 5.5" 2.125" x 5…" at bounding box center [895, 136] width 217 height 32
click at [787, 120] on select "Please Select 1.5" x 7" 2" x 4" 2" x 6" 2" x 7" 2" x 8" 2.12" x 5.5" 2.125" x 5…" at bounding box center [895, 136] width 217 height 32
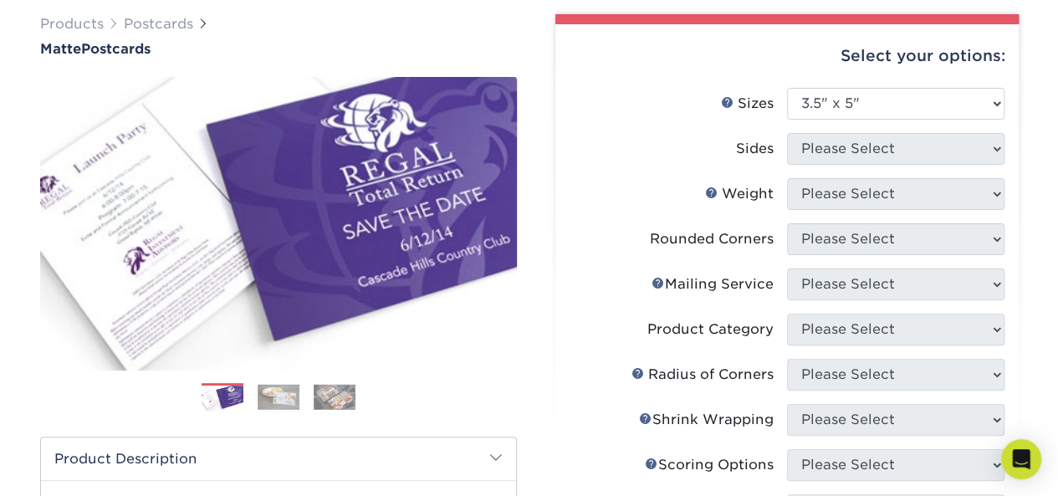
scroll to position [122, 0]
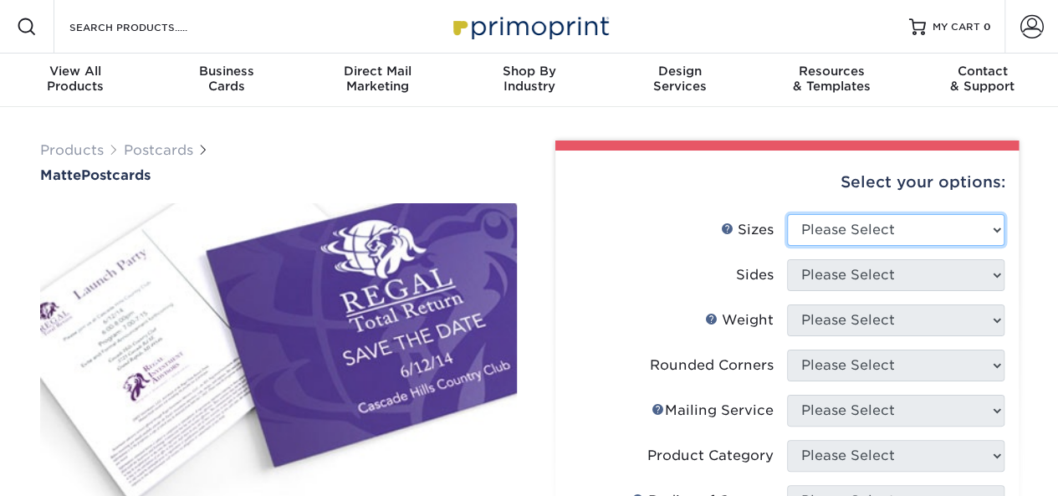
click at [928, 228] on select "Please Select 1.5" x 7" 2" x 4" 2" x 6" 2" x 7" 2" x 8" 2.12" x 5.5" 2.125" x 5…" at bounding box center [895, 230] width 217 height 32
select select "3.50x5.00"
click at [787, 214] on select "Please Select 1.5" x 7" 2" x 4" 2" x 6" 2" x 7" 2" x 8" 2.12" x 5.5" 2.125" x 5…" at bounding box center [895, 230] width 217 height 32
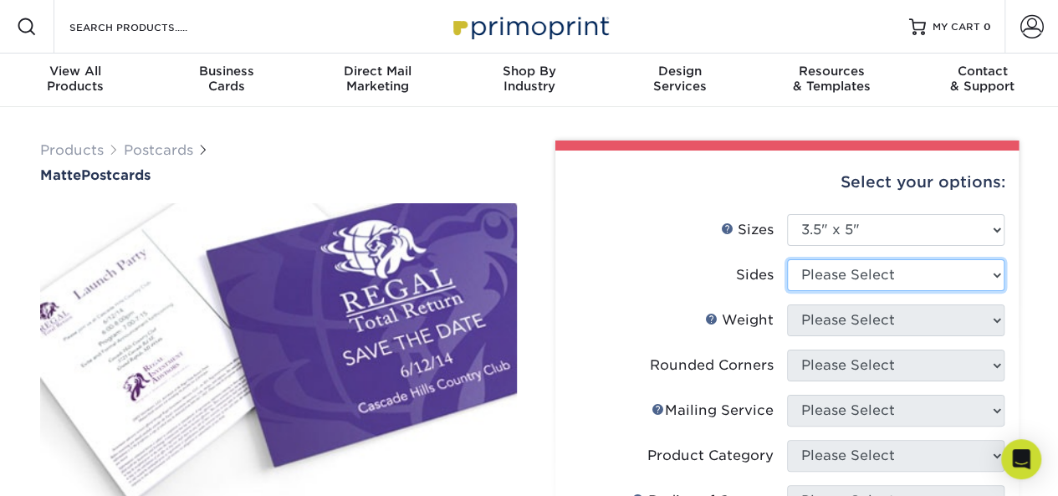
click at [968, 278] on select "Please Select Print Both Sides Print Front Only" at bounding box center [895, 275] width 217 height 32
select select "13abbda7-1d64-4f25-8bb2-c179b224825d"
click at [787, 259] on select "Please Select Print Both Sides Print Front Only" at bounding box center [895, 275] width 217 height 32
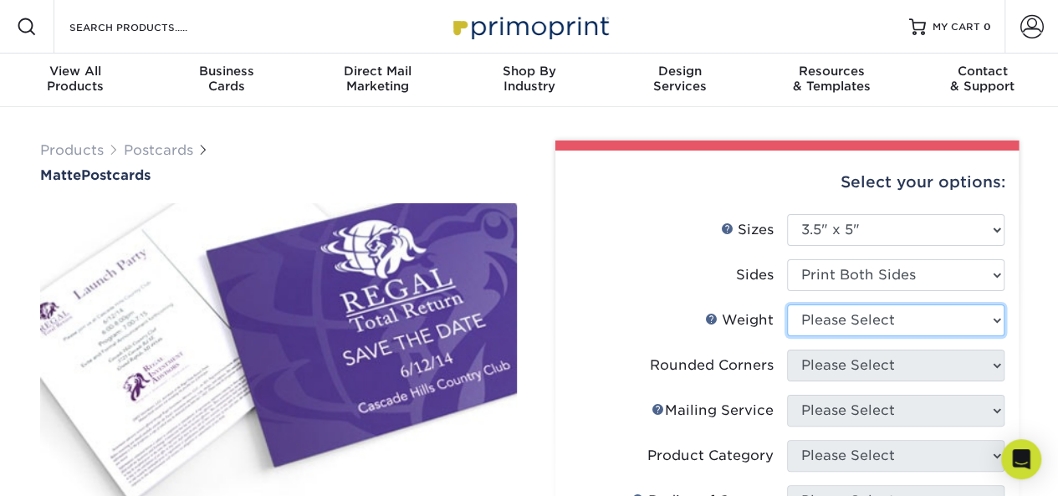
click at [923, 327] on select "Please Select 16PT 14PT" at bounding box center [895, 320] width 217 height 32
select select "14PT"
click at [787, 304] on select "Please Select 16PT 14PT" at bounding box center [895, 320] width 217 height 32
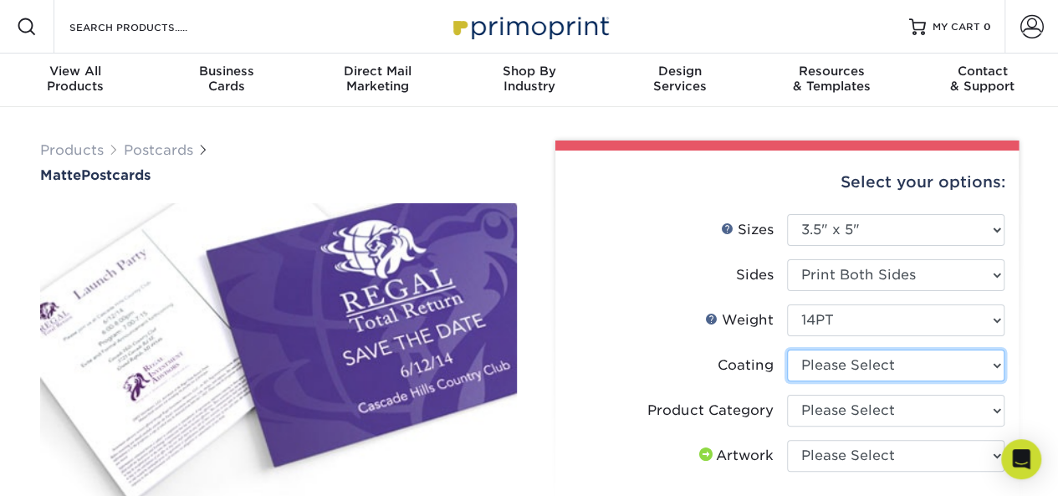
click at [929, 365] on select at bounding box center [895, 366] width 217 height 32
select select "121bb7b5-3b4d-429f-bd8d-bbf80e953313"
click at [787, 350] on select at bounding box center [895, 366] width 217 height 32
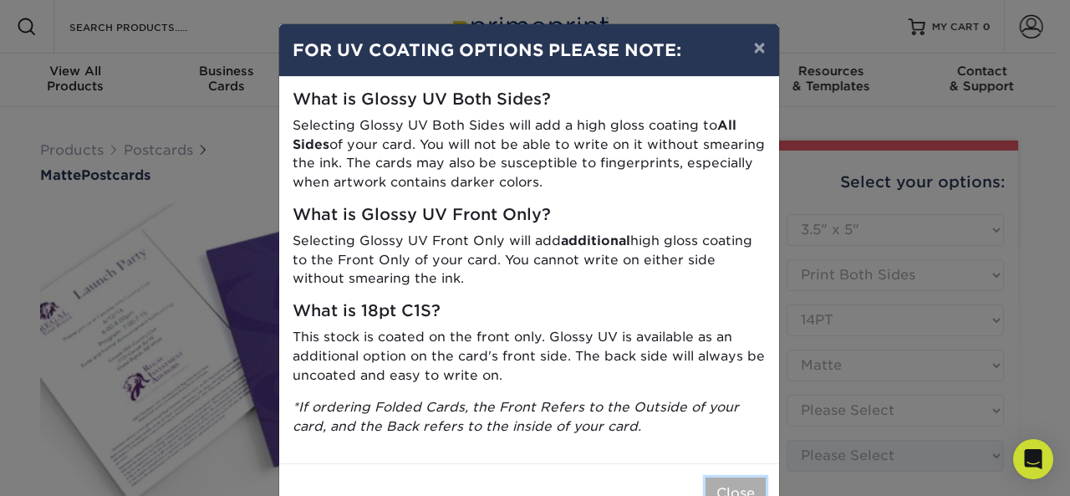
click at [744, 488] on button "Close" at bounding box center [736, 493] width 60 height 32
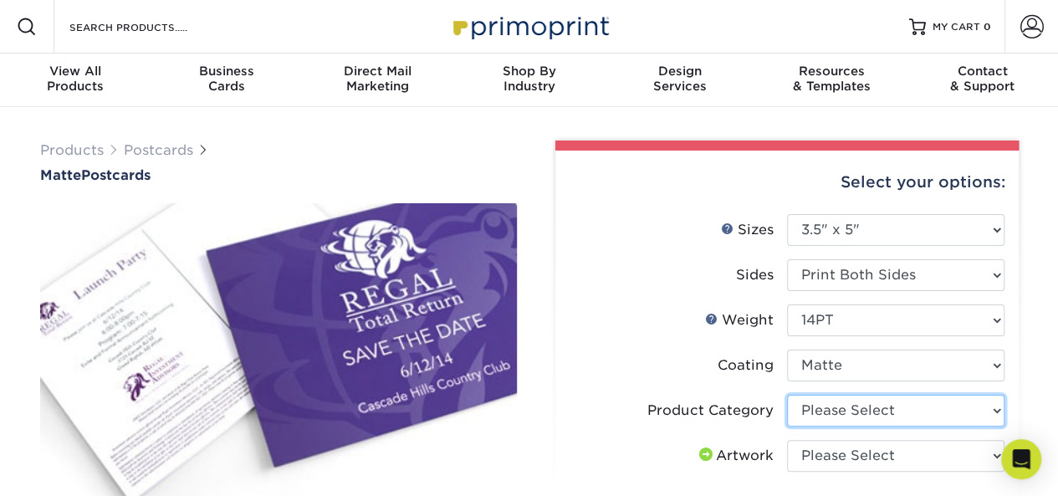
click at [875, 415] on select "Please Select Postcards" at bounding box center [895, 411] width 217 height 32
select select "9b7272e0-d6c8-4c3c-8e97-d3a1bcdab858"
click at [787, 395] on select "Please Select Postcards" at bounding box center [895, 411] width 217 height 32
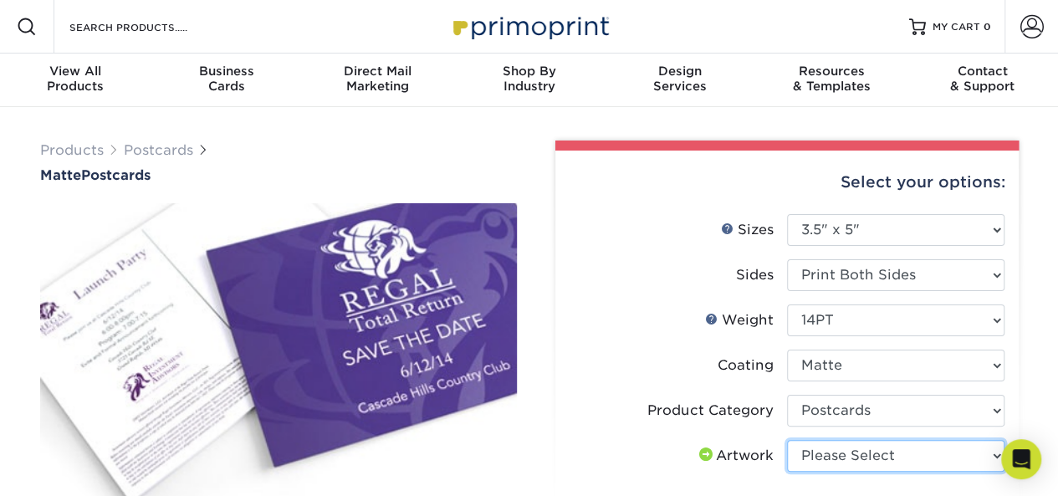
click at [863, 461] on select "Please Select I will upload files I need a design - $150" at bounding box center [895, 456] width 217 height 32
select select "upload"
click at [787, 440] on select "Please Select I will upload files I need a design - $150" at bounding box center [895, 456] width 217 height 32
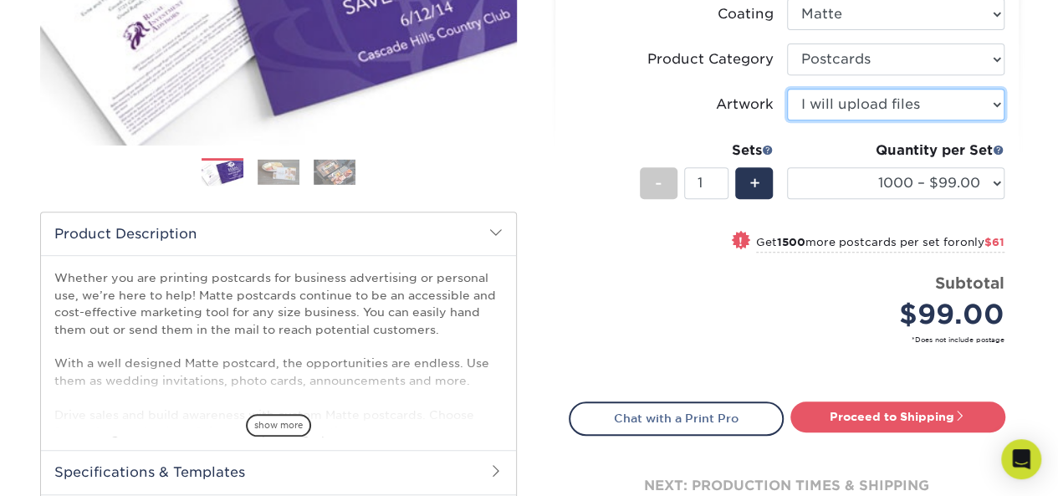
scroll to position [352, 0]
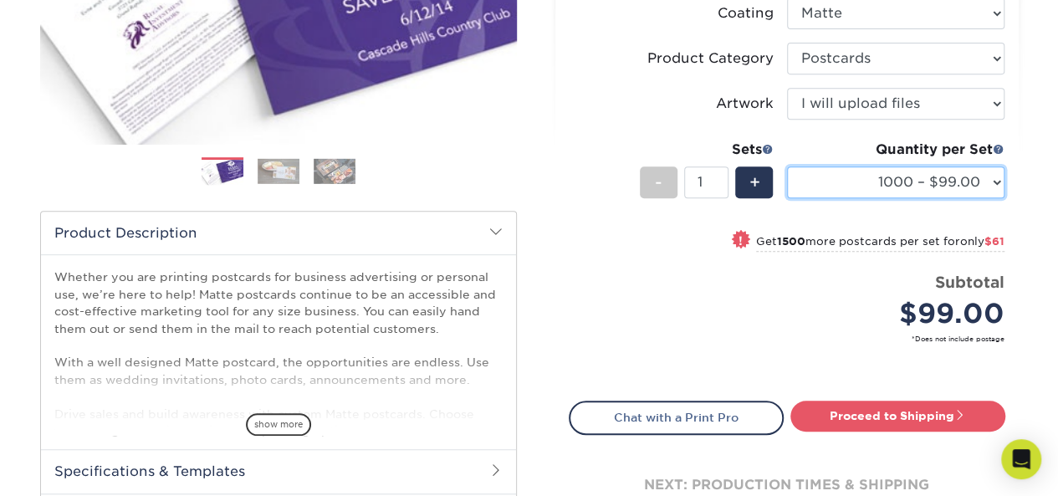
click at [972, 186] on select "1000 – $99.00 2500 – $160.00 5000 – $247.00 10000 – $471.00 15000 – $693.00 200…" at bounding box center [895, 182] width 217 height 32
click at [787, 166] on select "1000 – $99.00 2500 – $160.00 5000 – $247.00 10000 – $471.00 15000 – $693.00 200…" at bounding box center [895, 182] width 217 height 32
click at [899, 193] on select "1000 – $99.00 2500 – $160.00 5000 – $247.00 10000 – $471.00 15000 – $693.00 200…" at bounding box center [895, 182] width 217 height 32
click at [787, 166] on select "1000 – $99.00 2500 – $160.00 5000 – $247.00 10000 – $471.00 15000 – $693.00 200…" at bounding box center [895, 182] width 217 height 32
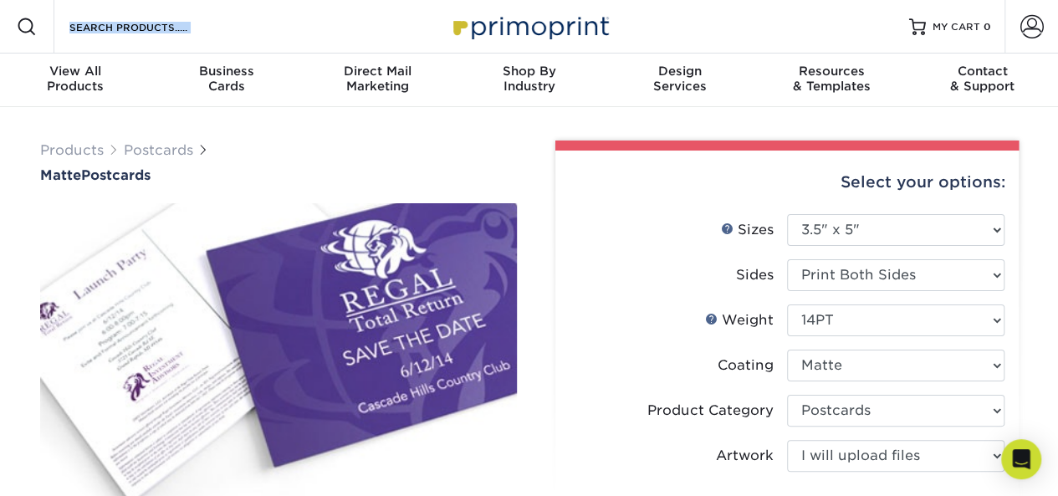
drag, startPoint x: 620, startPoint y: 23, endPoint x: 474, endPoint y: 28, distance: 146.4
click at [474, 28] on div "Resources Menu Search Products Account SIGN IN CREATE AN ACCOUNT forgot passwor…" at bounding box center [529, 27] width 1058 height 54
drag, startPoint x: 648, startPoint y: 26, endPoint x: 547, endPoint y: 27, distance: 101.2
click at [431, 52] on div "Resources Menu Search Products Account SIGN IN CREATE AN ACCOUNT forgot passwor…" at bounding box center [529, 27] width 1058 height 54
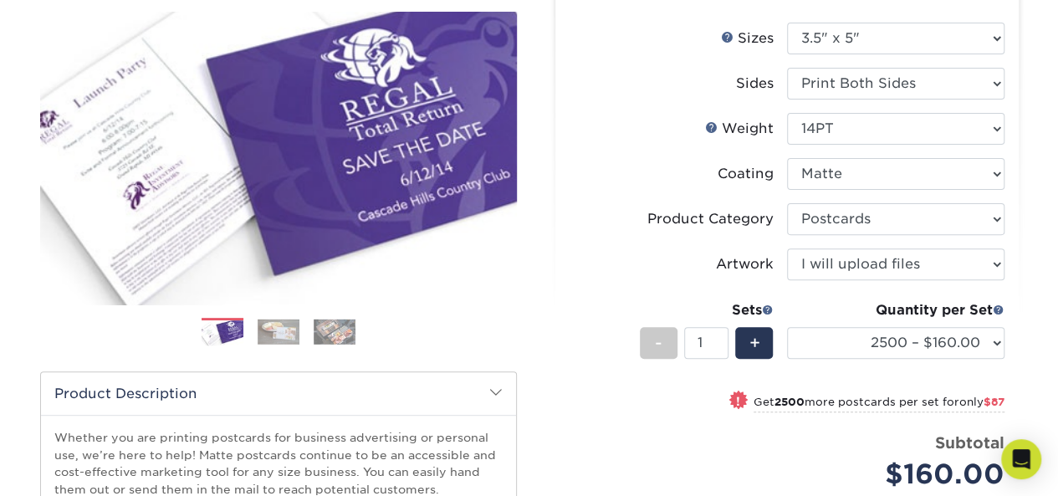
scroll to position [192, 0]
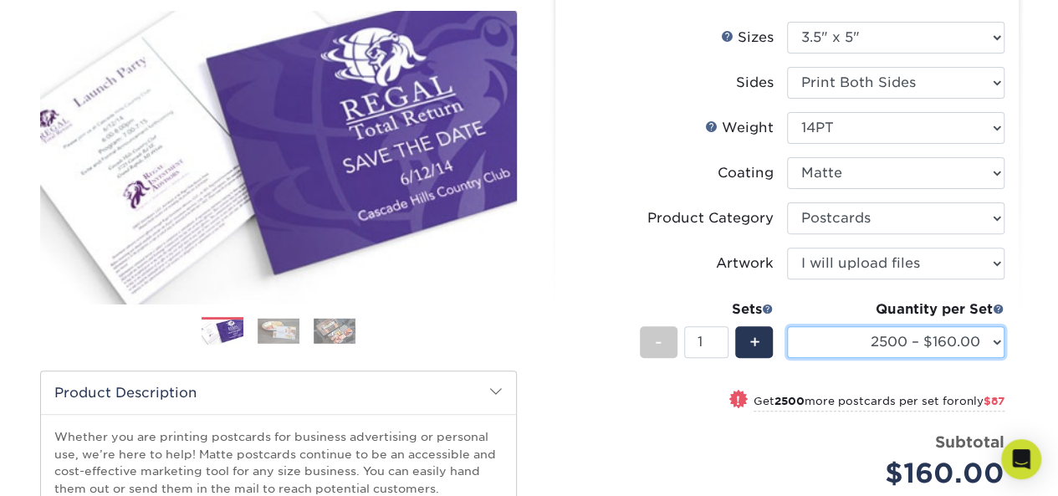
click at [992, 340] on select "1000 – $99.00 2500 – $160.00 5000 – $247.00 10000 – $471.00 15000 – $693.00 200…" at bounding box center [895, 342] width 217 height 32
select select "1000 – $99.00"
click at [787, 326] on select "1000 – $99.00 2500 – $160.00 5000 – $247.00 10000 – $471.00 15000 – $693.00 200…" at bounding box center [895, 342] width 217 height 32
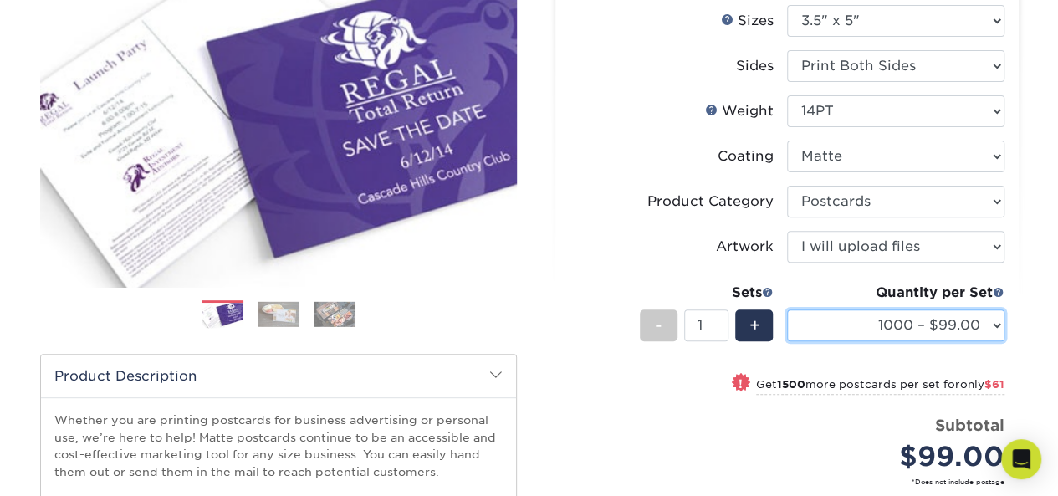
scroll to position [196, 0]
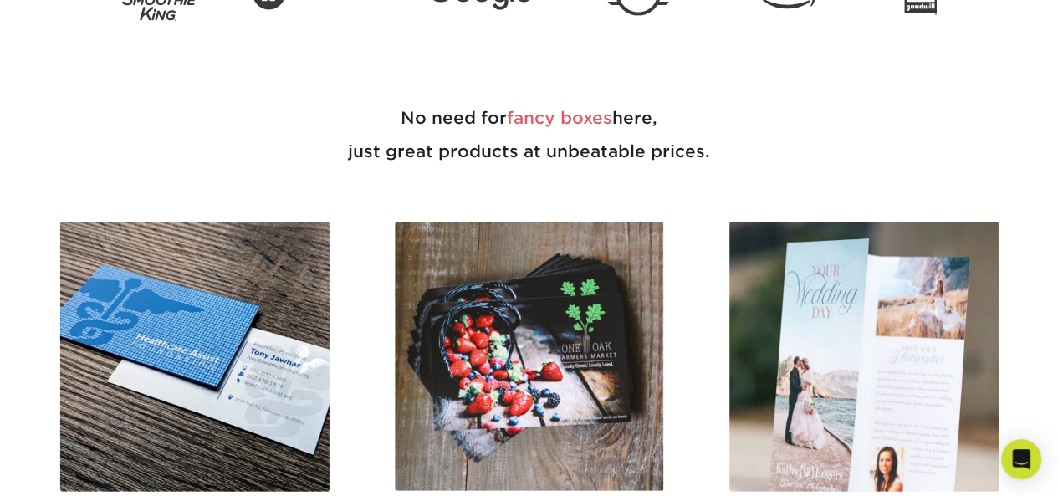
scroll to position [795, 0]
